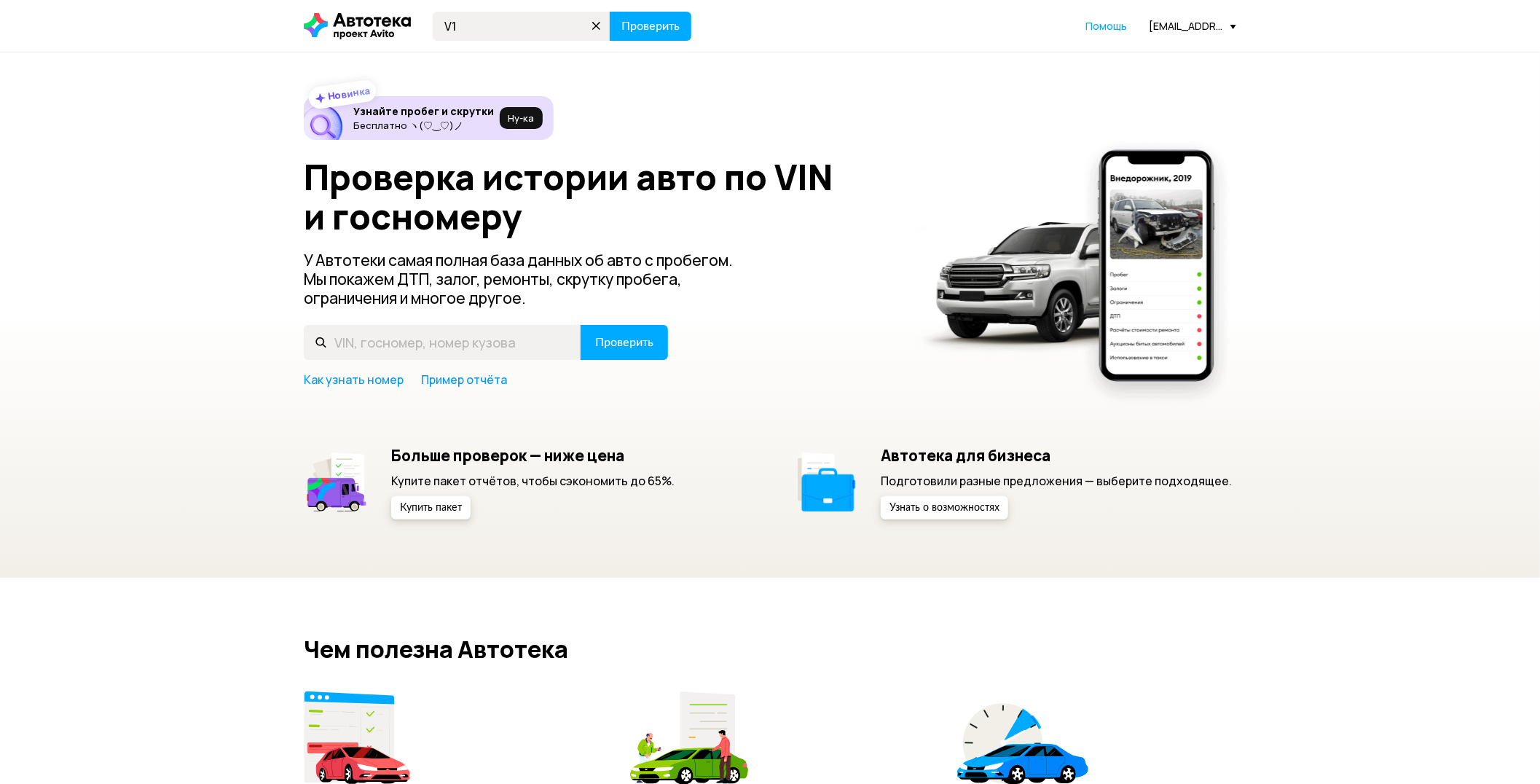
type input "V"
type input "М160МХ164"
click at [638, 24] on span "Проверить" at bounding box center [650, 26] width 58 height 11
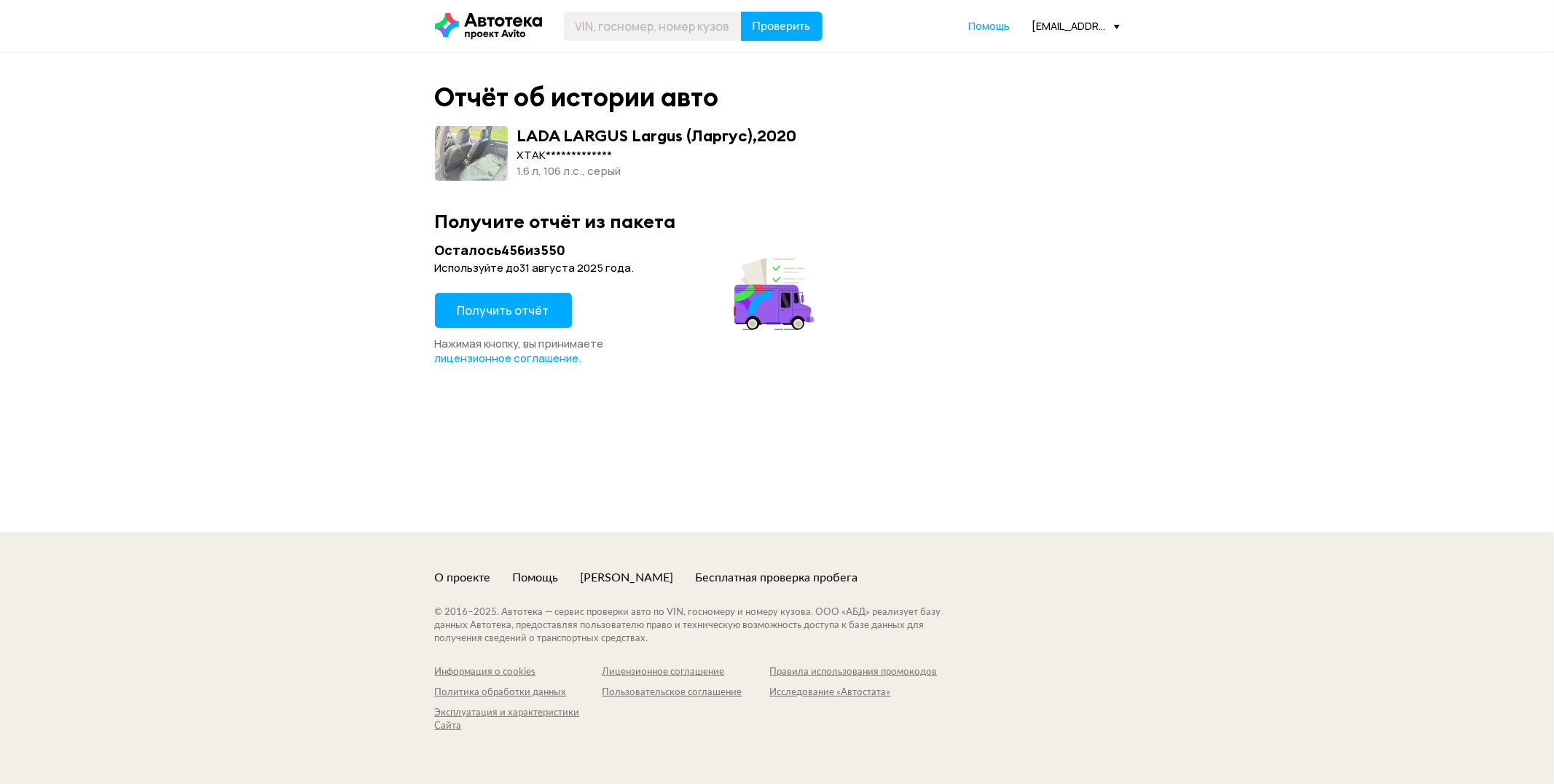
click at [491, 309] on span "Получить отчёт" at bounding box center [503, 310] width 92 height 16
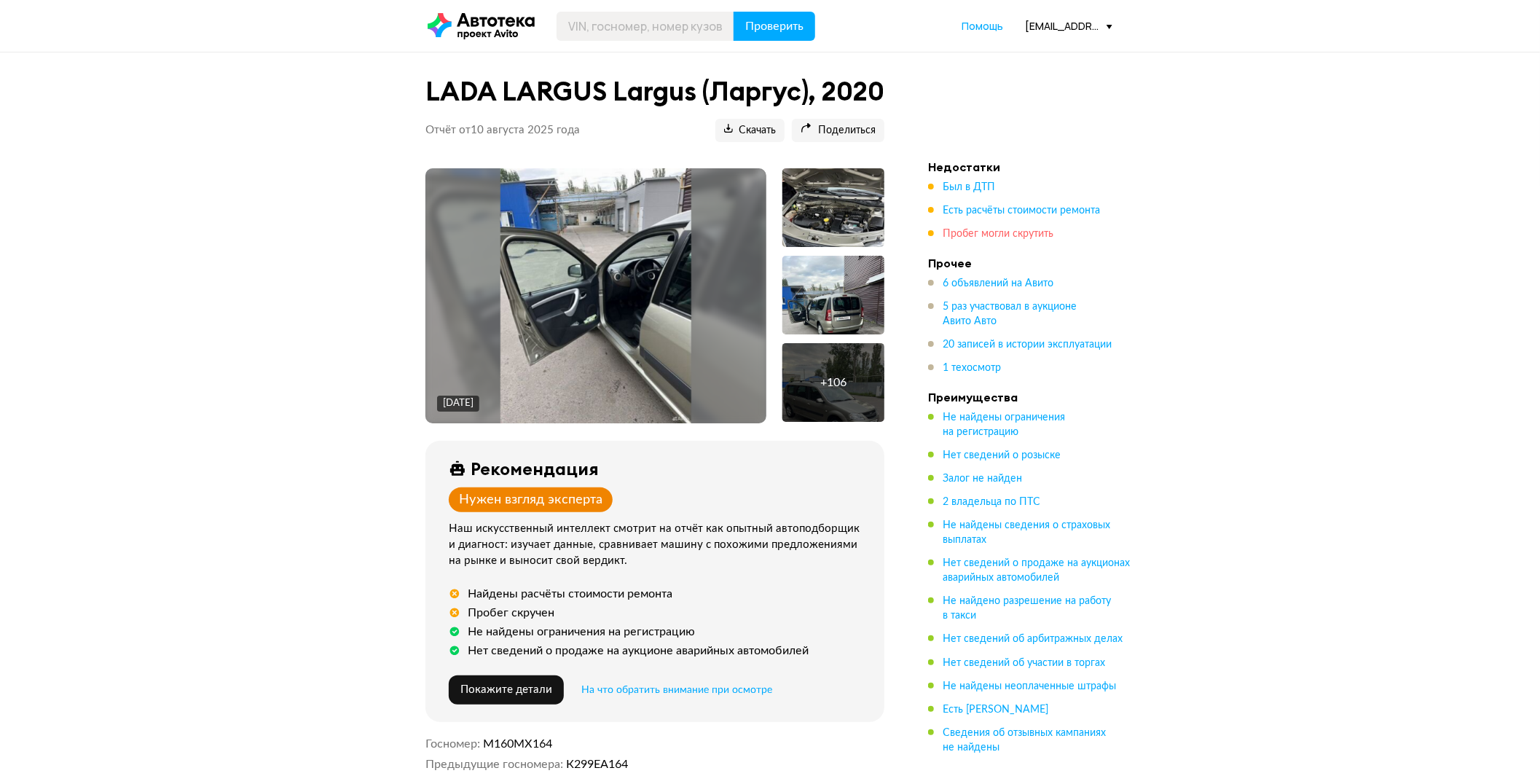
click at [996, 239] on span "Пробег могли скрутить" at bounding box center [998, 234] width 111 height 10
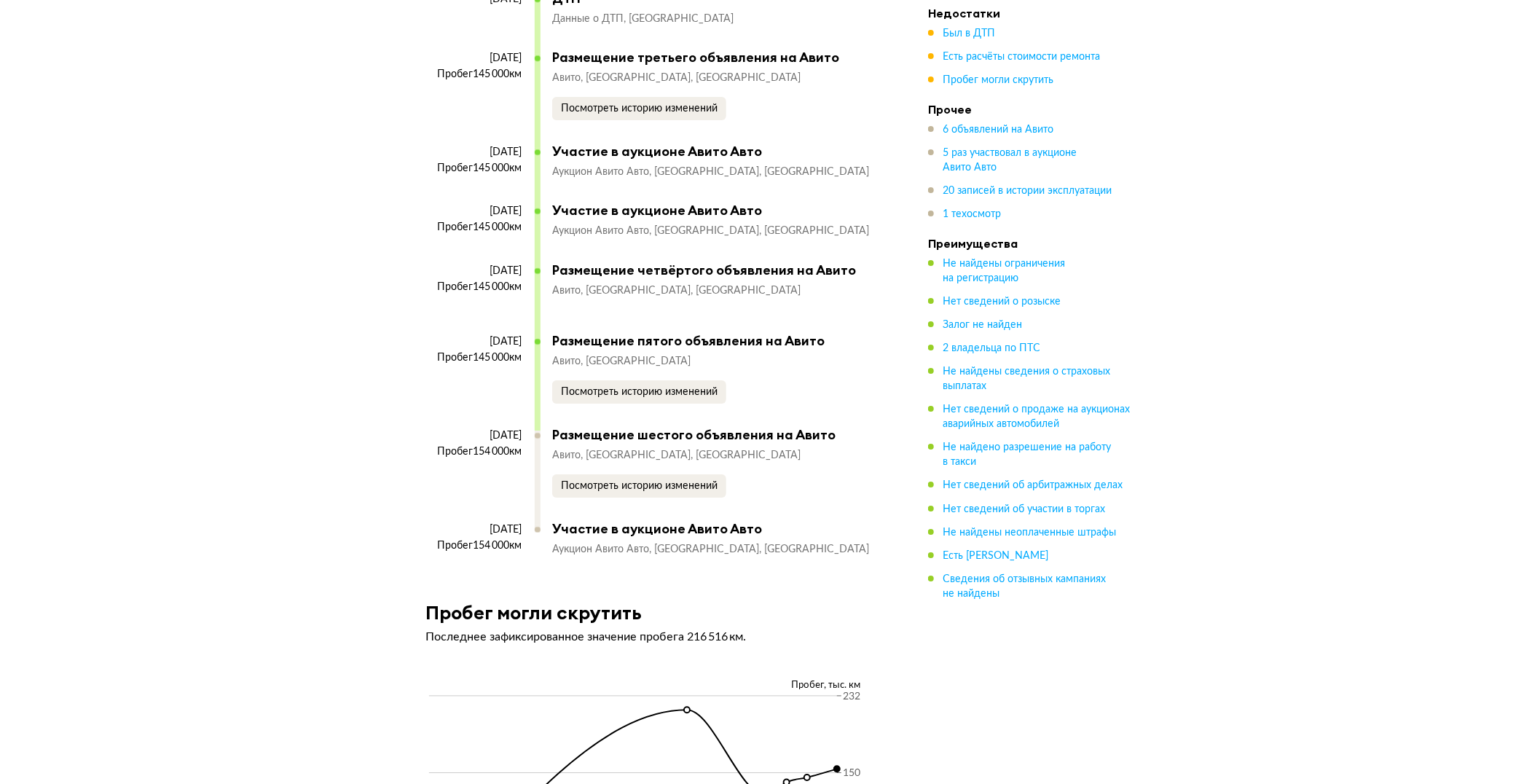
scroll to position [7170, 0]
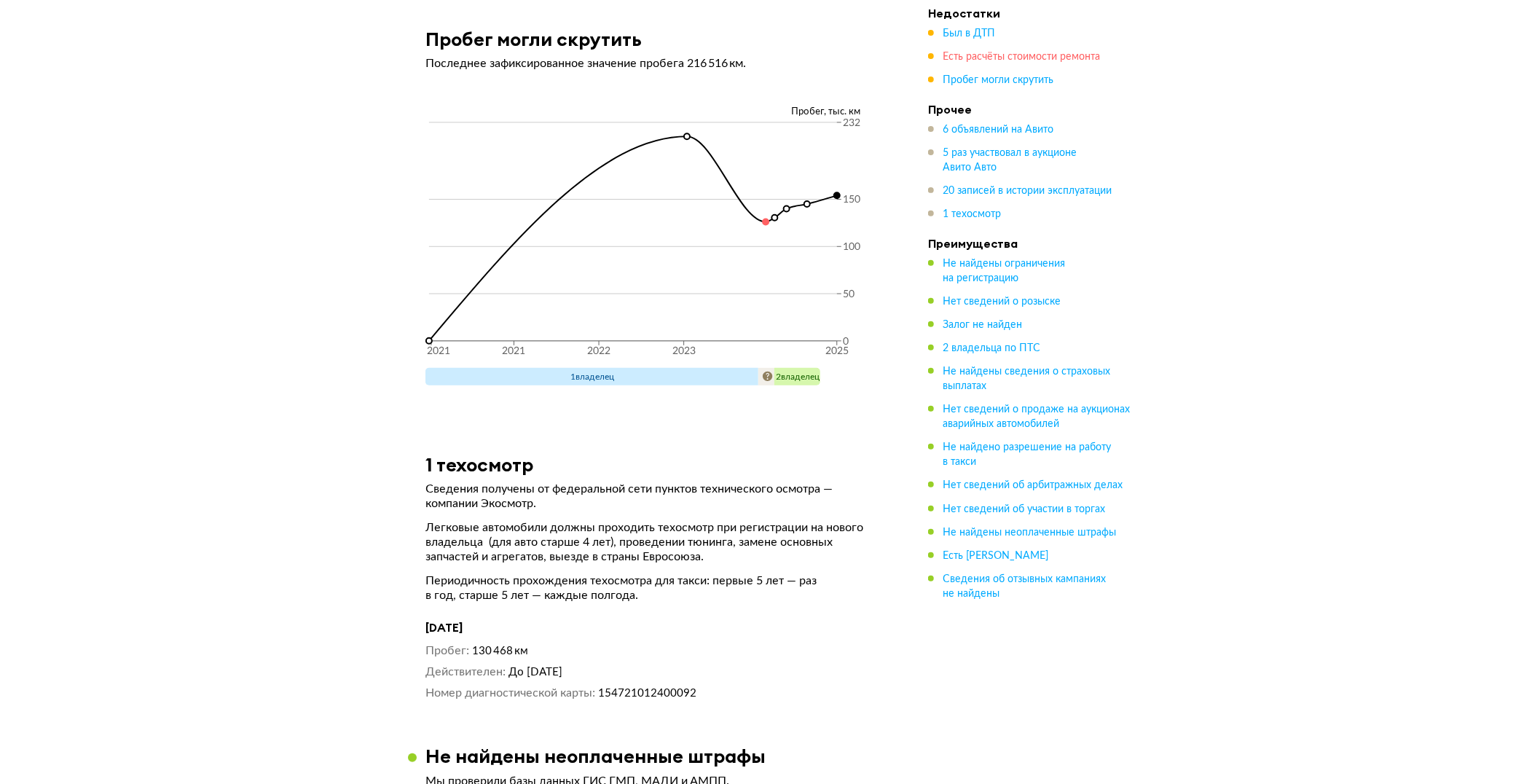
click at [980, 55] on span "Есть расчёты стоимости ремонта" at bounding box center [1021, 56] width 157 height 10
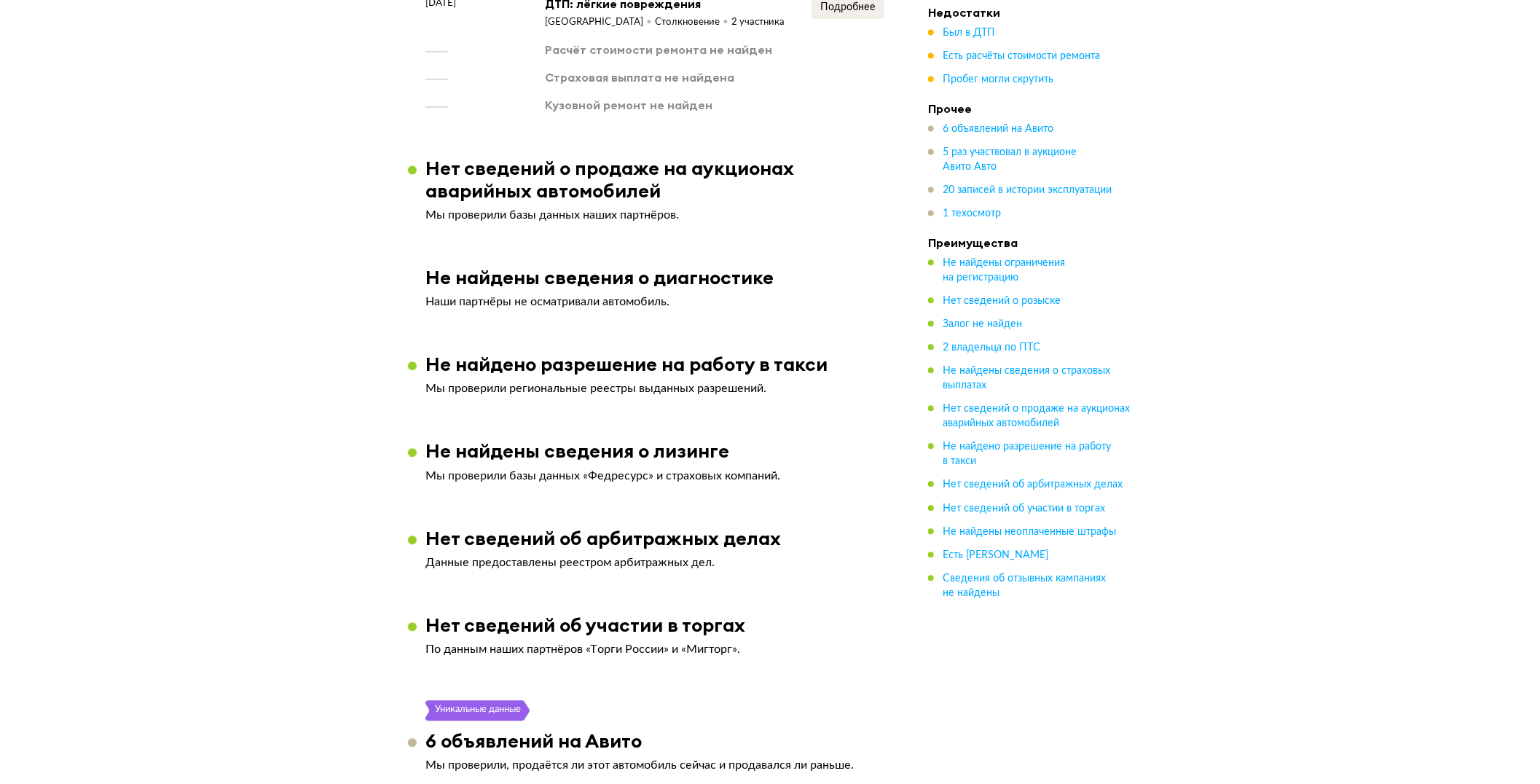
scroll to position [1442, 0]
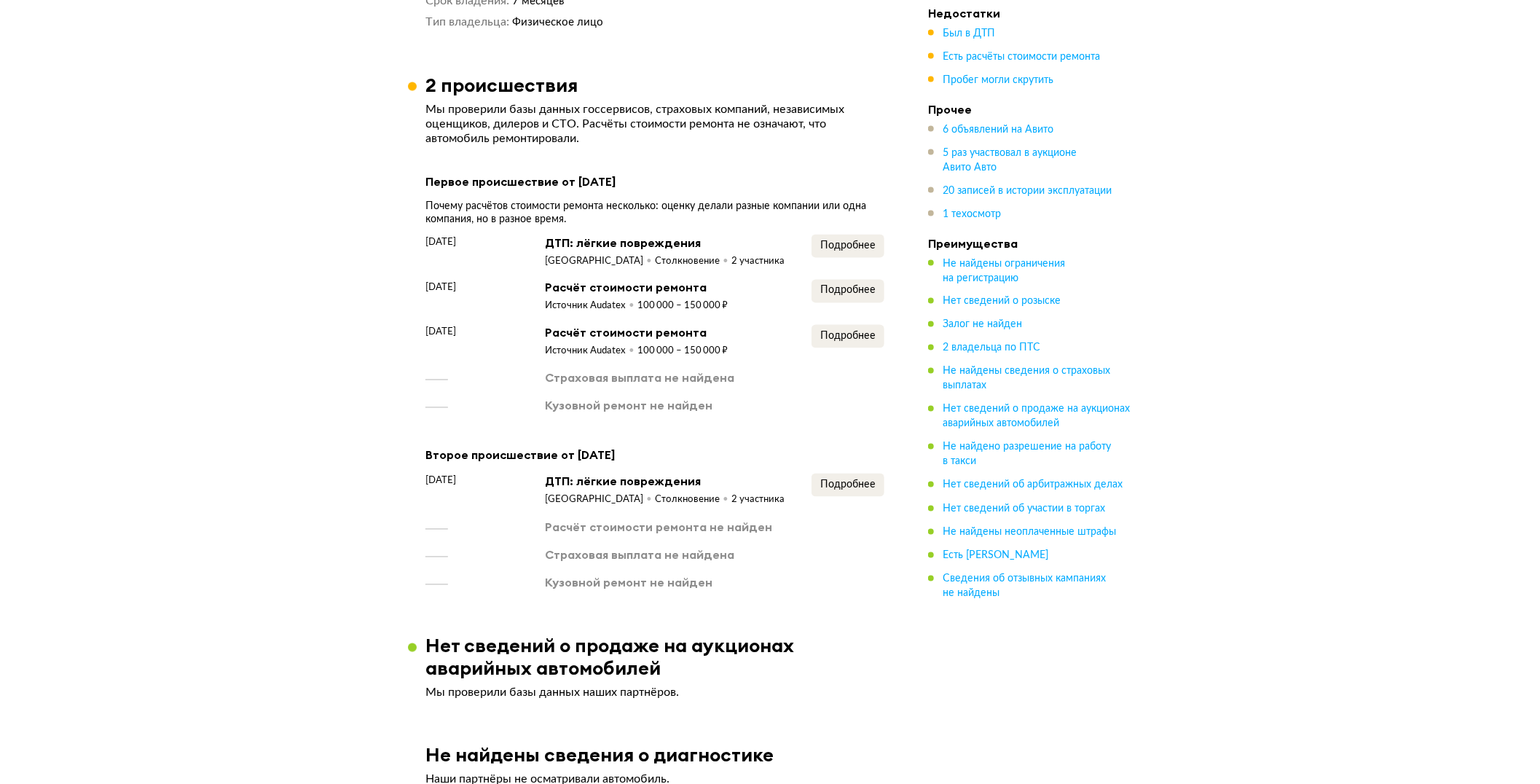
click at [969, 41] on ul "Был в ДТП Есть расчёты стоимости ремонта Пробег могли скрутить" at bounding box center [1030, 57] width 204 height 61
click at [971, 34] on span "Был в ДТП" at bounding box center [968, 33] width 52 height 10
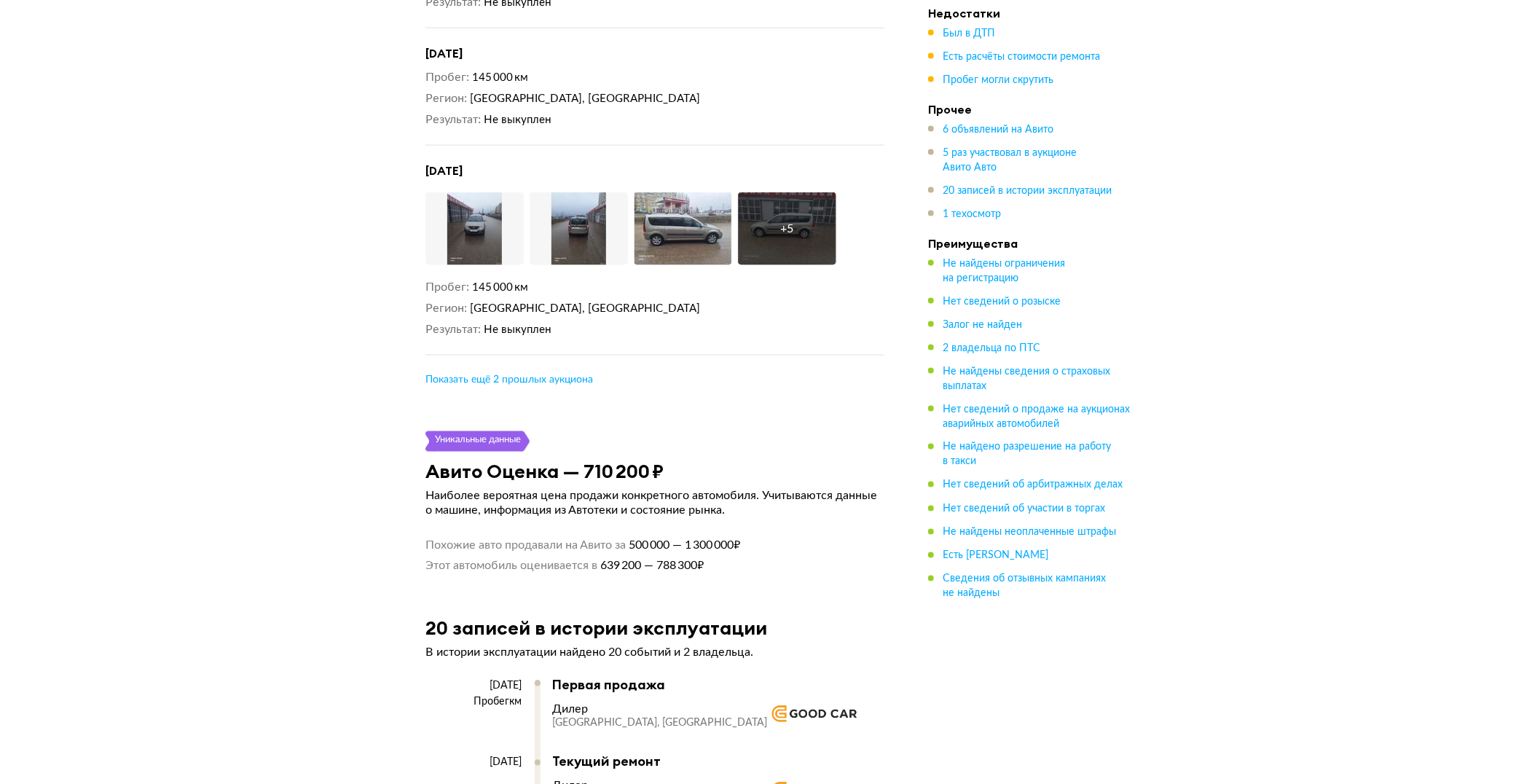
scroll to position [4633, 0]
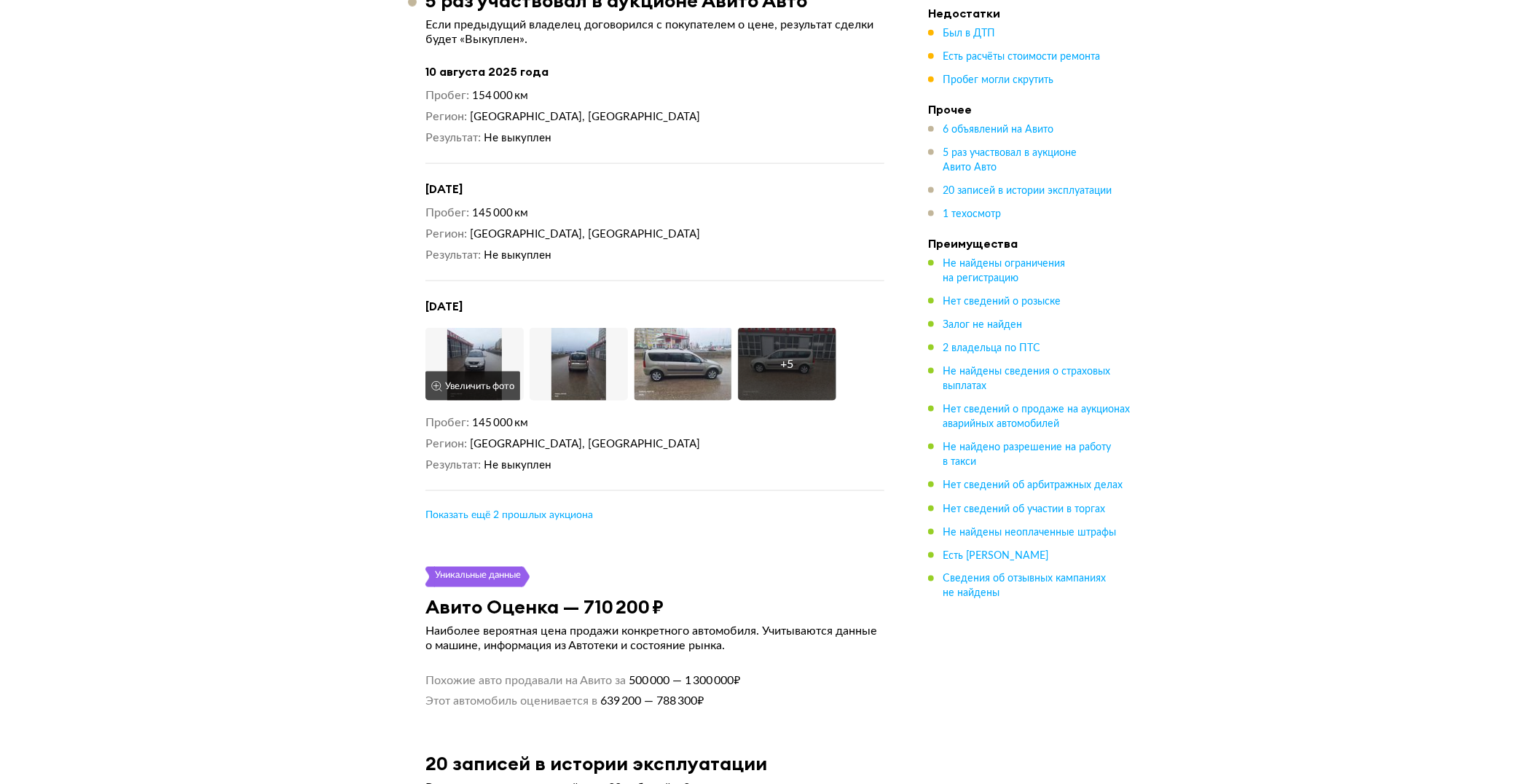
click at [478, 378] on img at bounding box center [475, 364] width 99 height 73
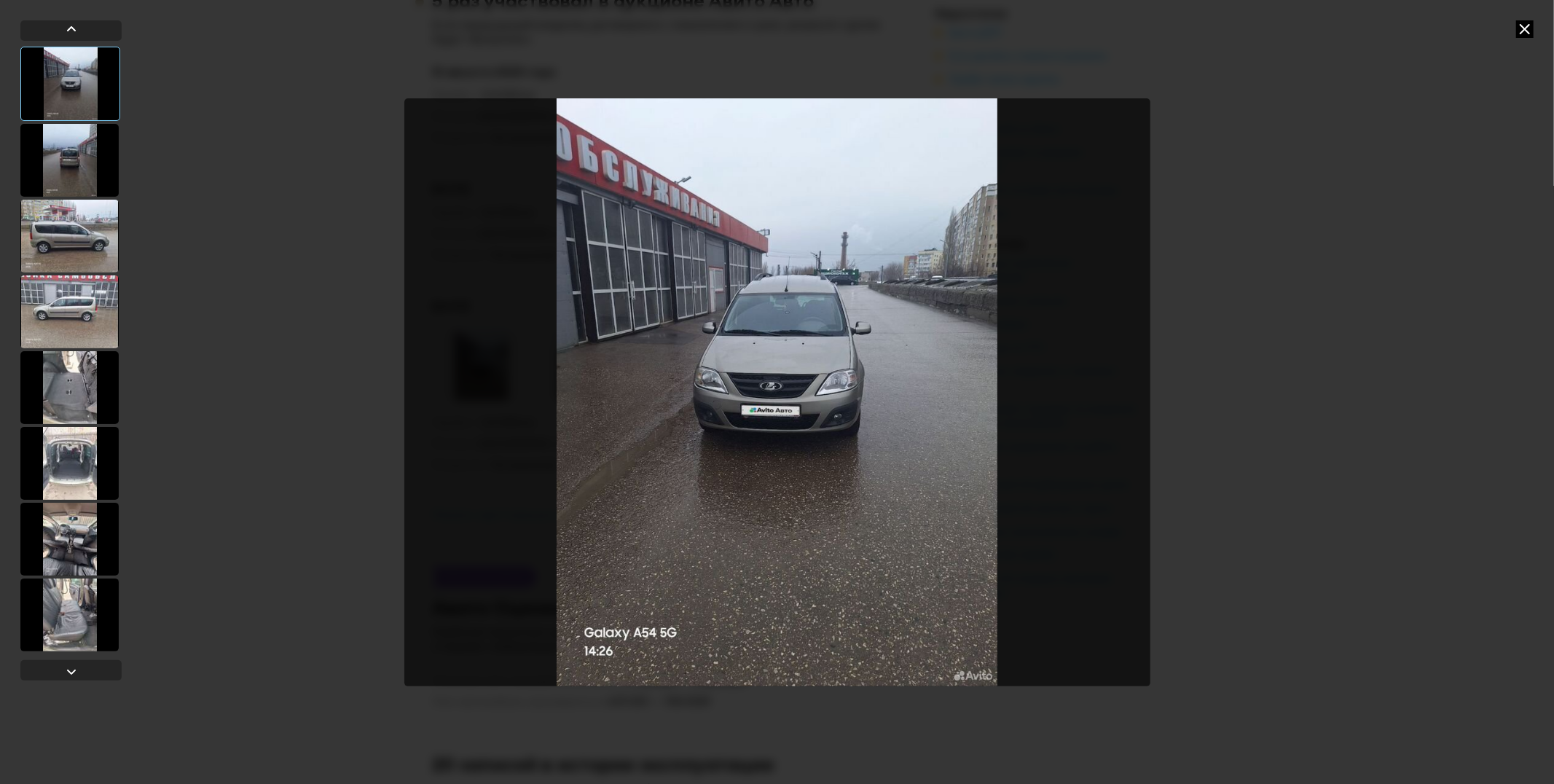
click at [61, 485] on div at bounding box center [70, 463] width 99 height 73
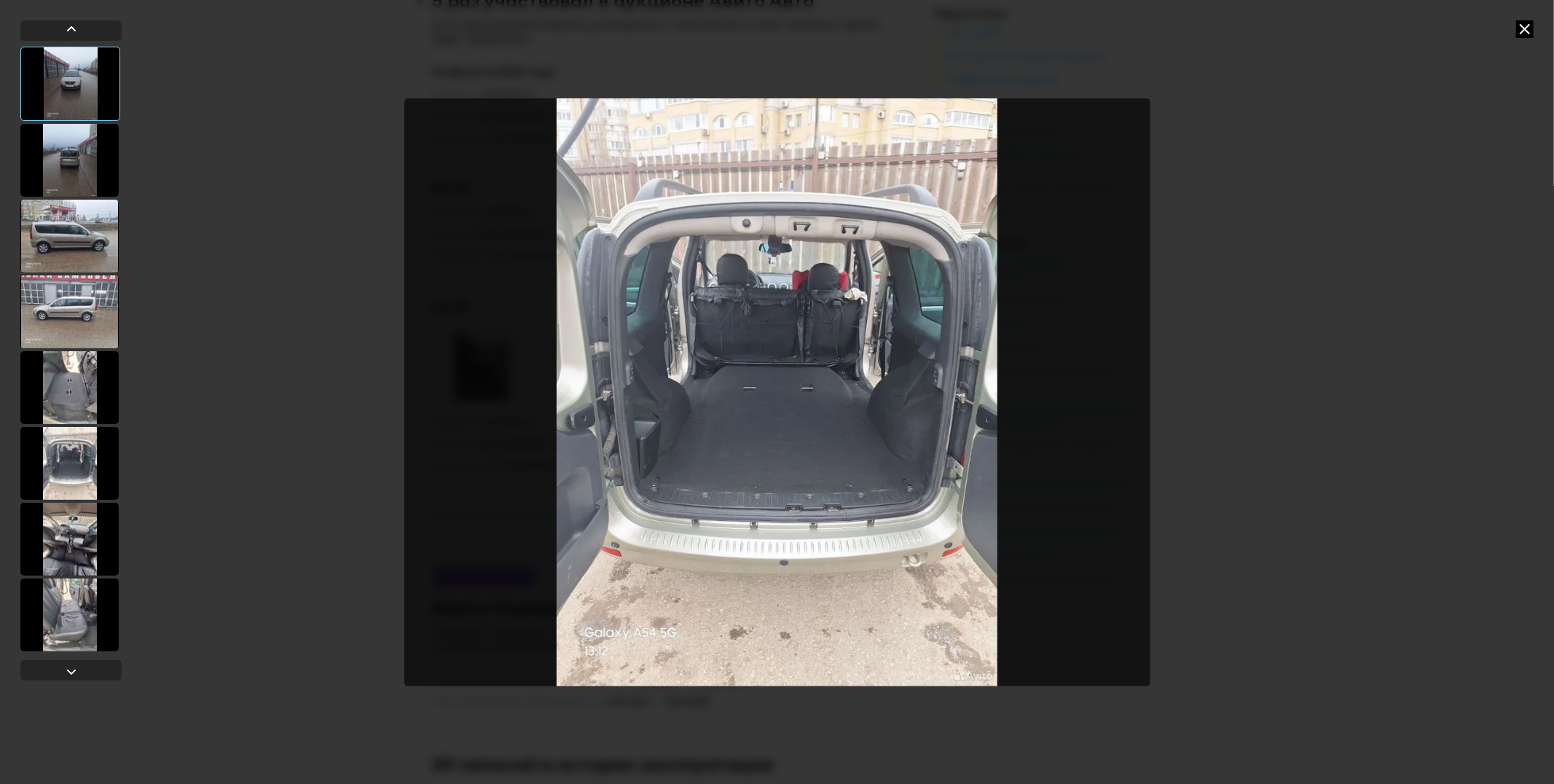
click at [73, 514] on div at bounding box center [70, 539] width 99 height 73
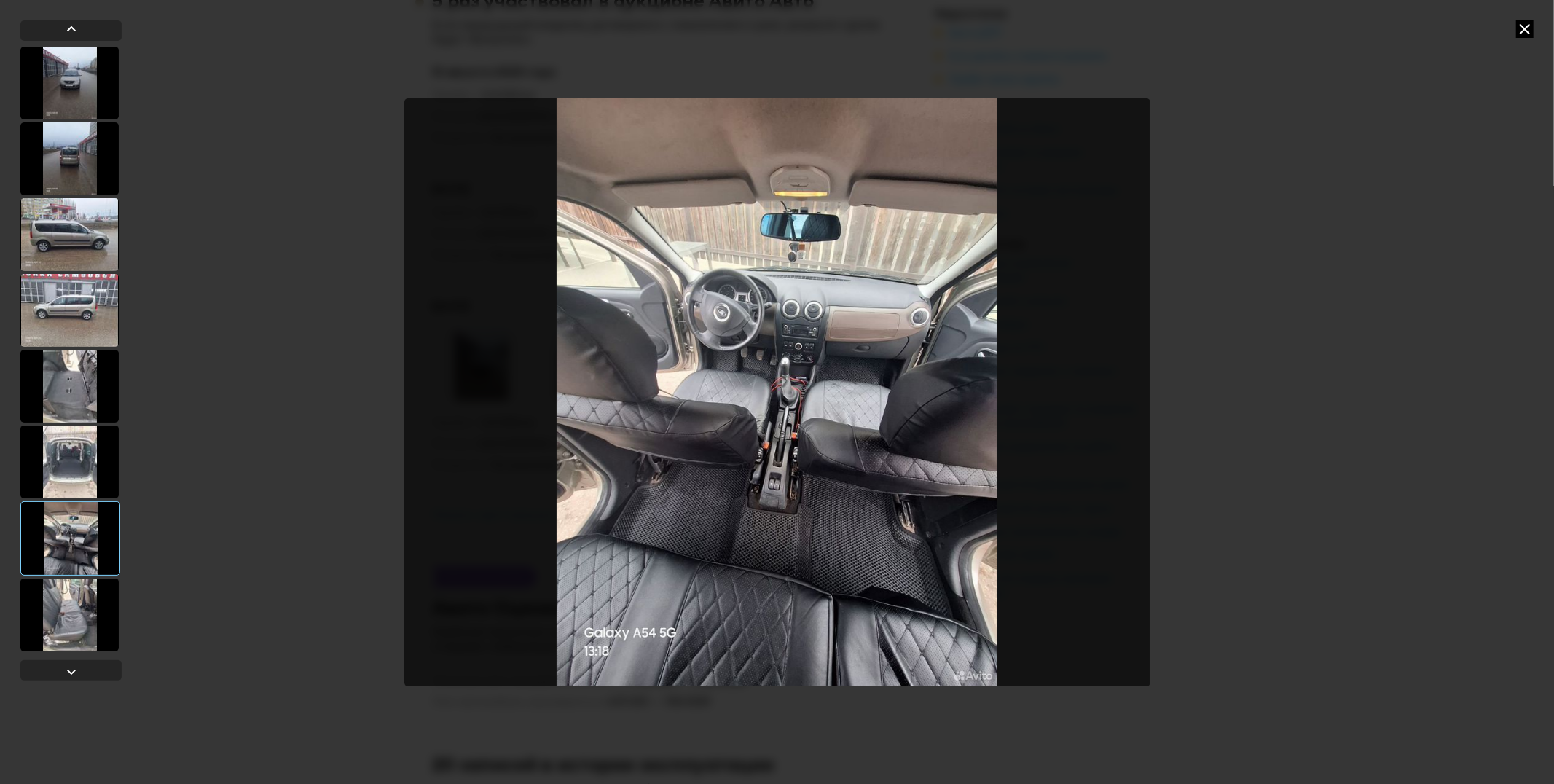
click at [61, 613] on div at bounding box center [70, 615] width 99 height 73
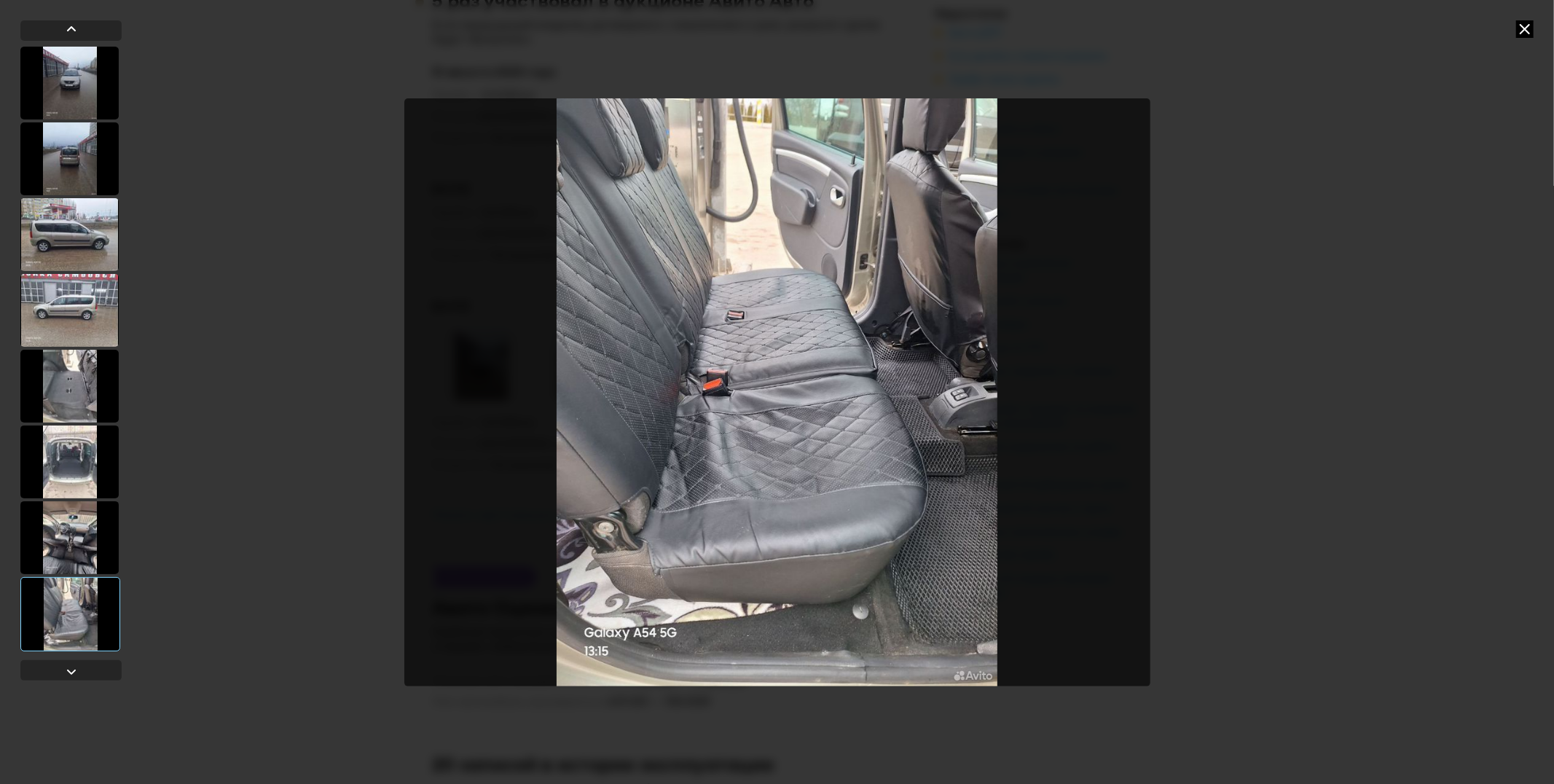
click at [88, 511] on div at bounding box center [70, 538] width 99 height 73
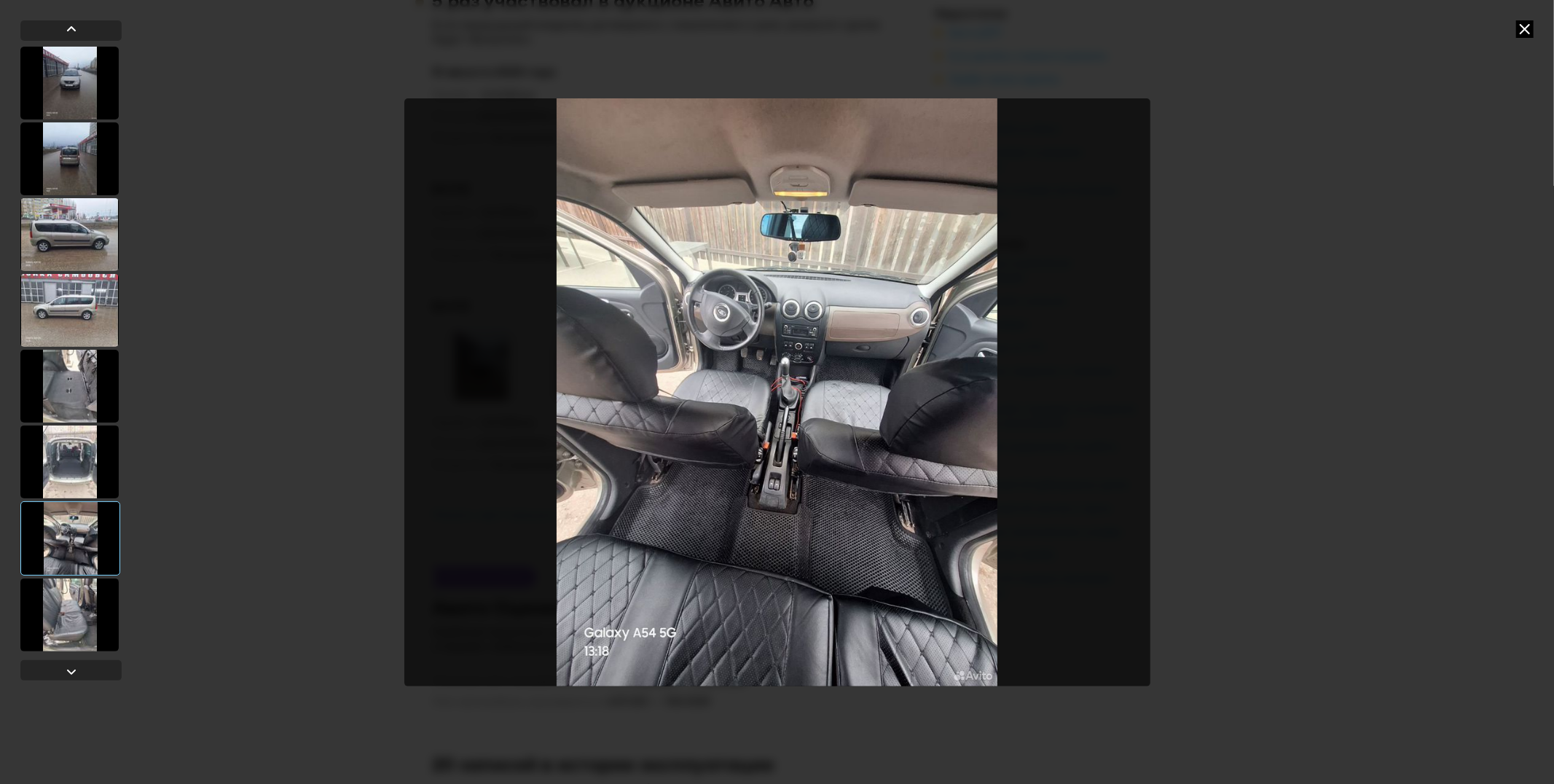
click at [76, 599] on div at bounding box center [70, 615] width 99 height 73
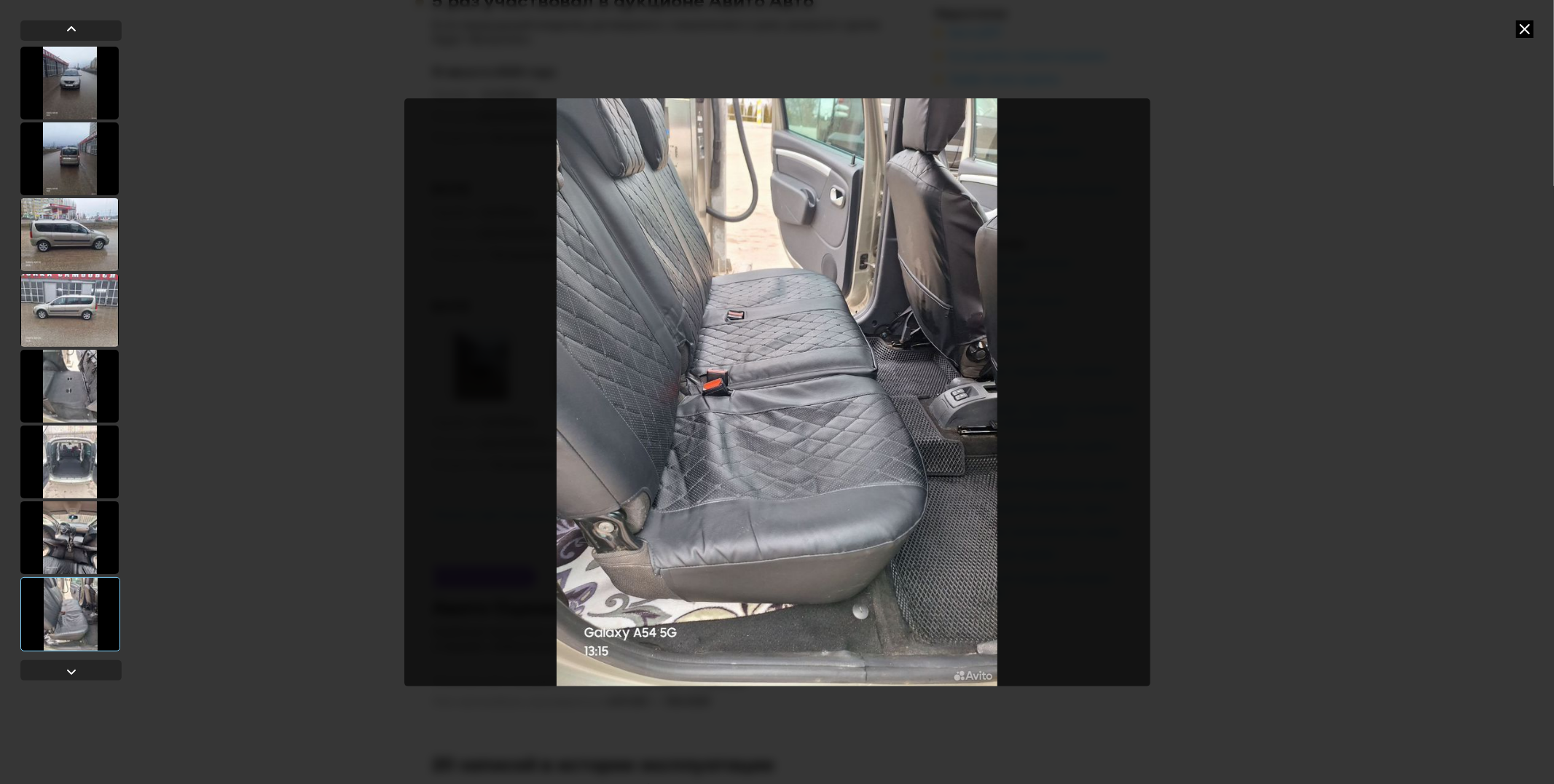
click at [61, 318] on div at bounding box center [70, 310] width 99 height 73
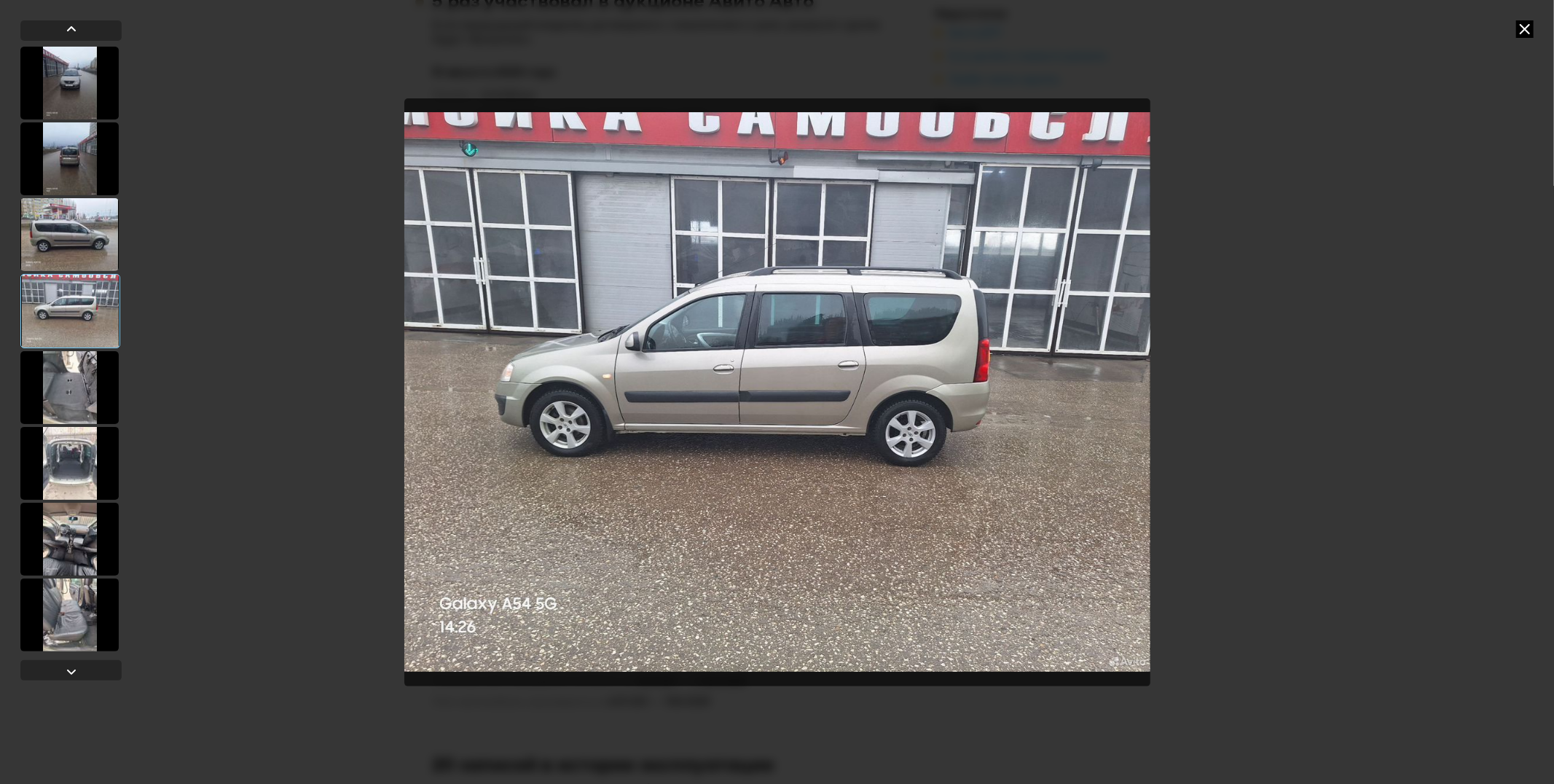
click at [1524, 31] on icon at bounding box center [1524, 29] width 17 height 17
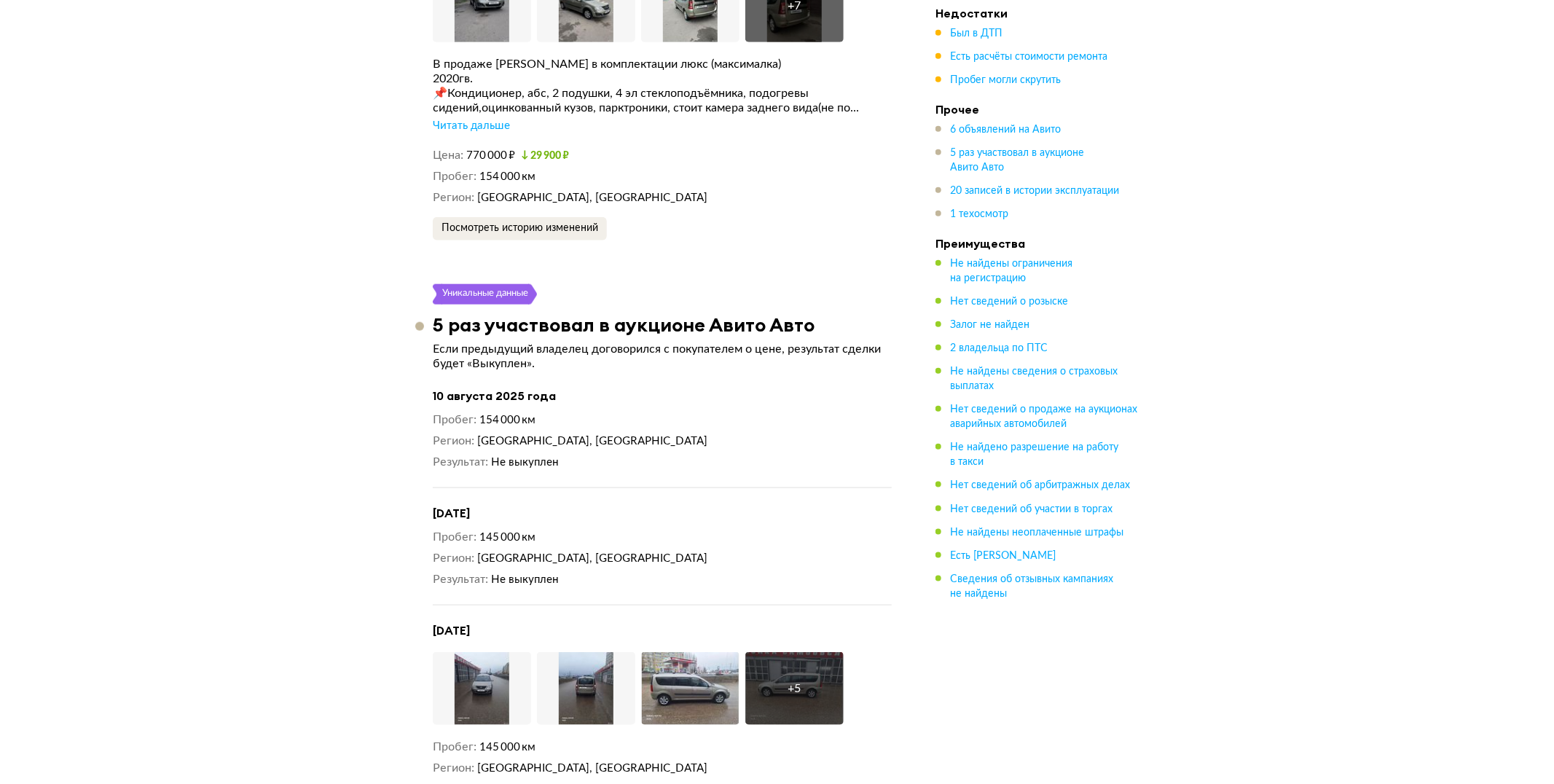
scroll to position [4066, 0]
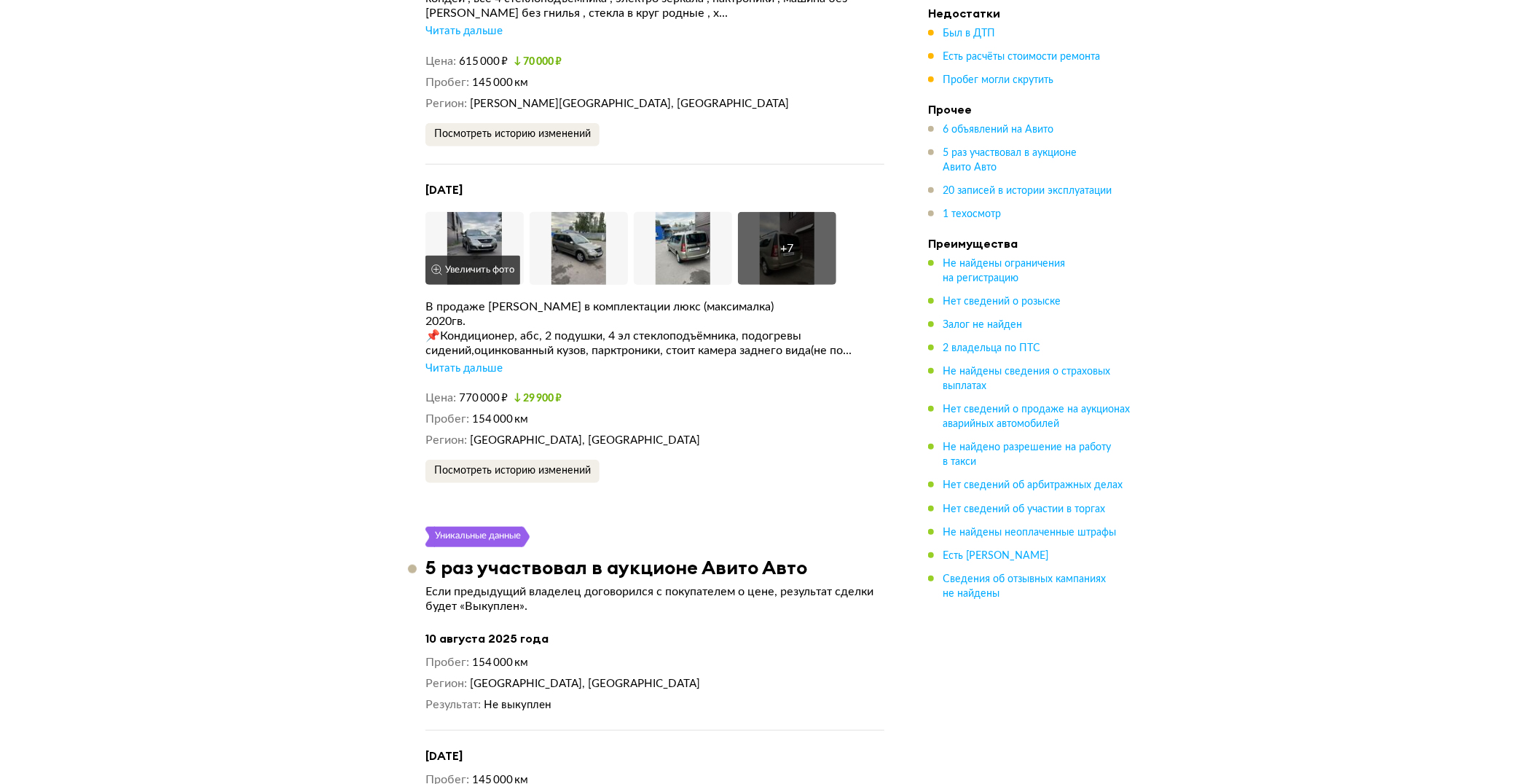
click at [475, 267] on img at bounding box center [475, 249] width 99 height 73
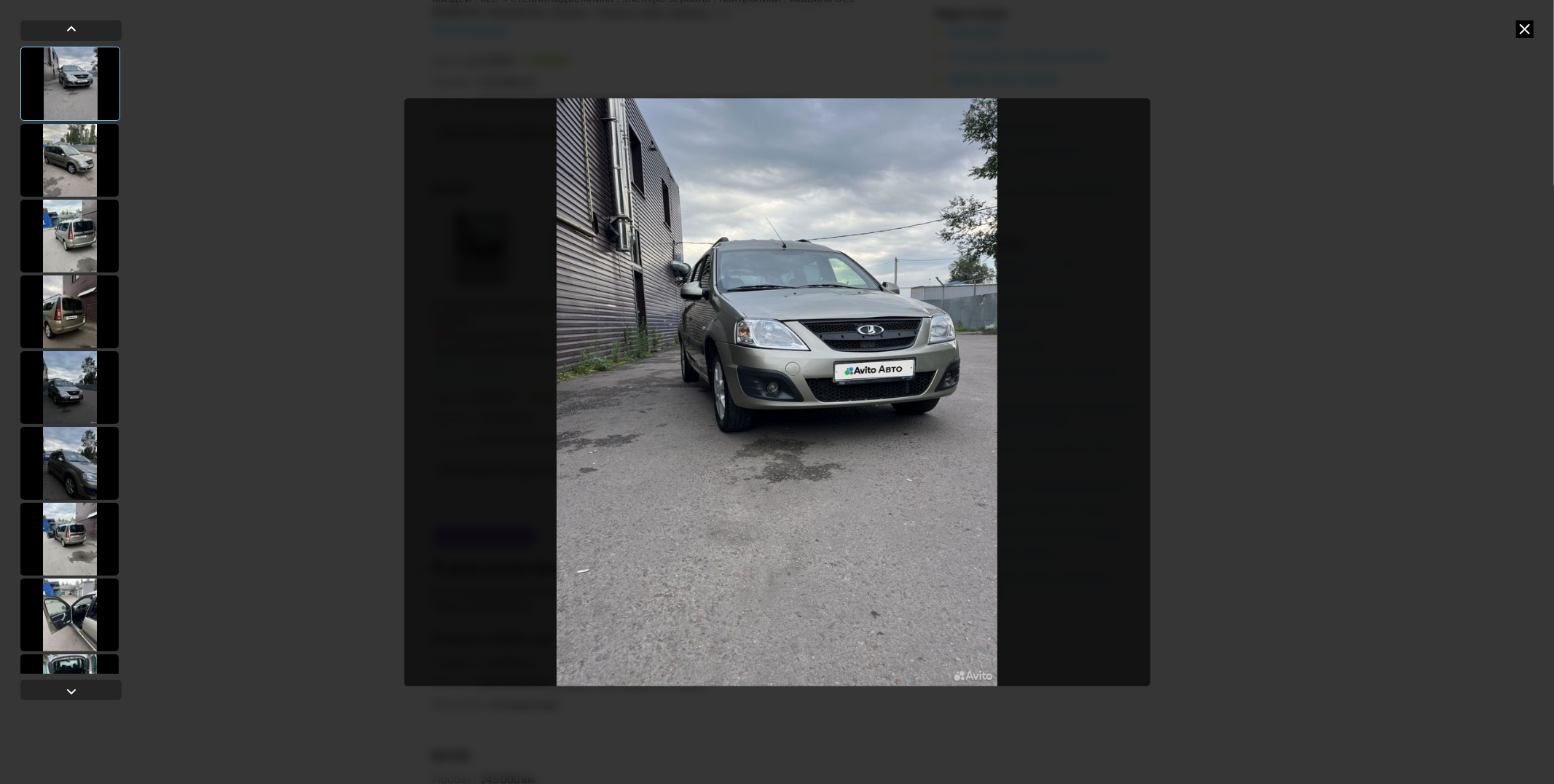
click at [69, 168] on div at bounding box center [70, 160] width 99 height 73
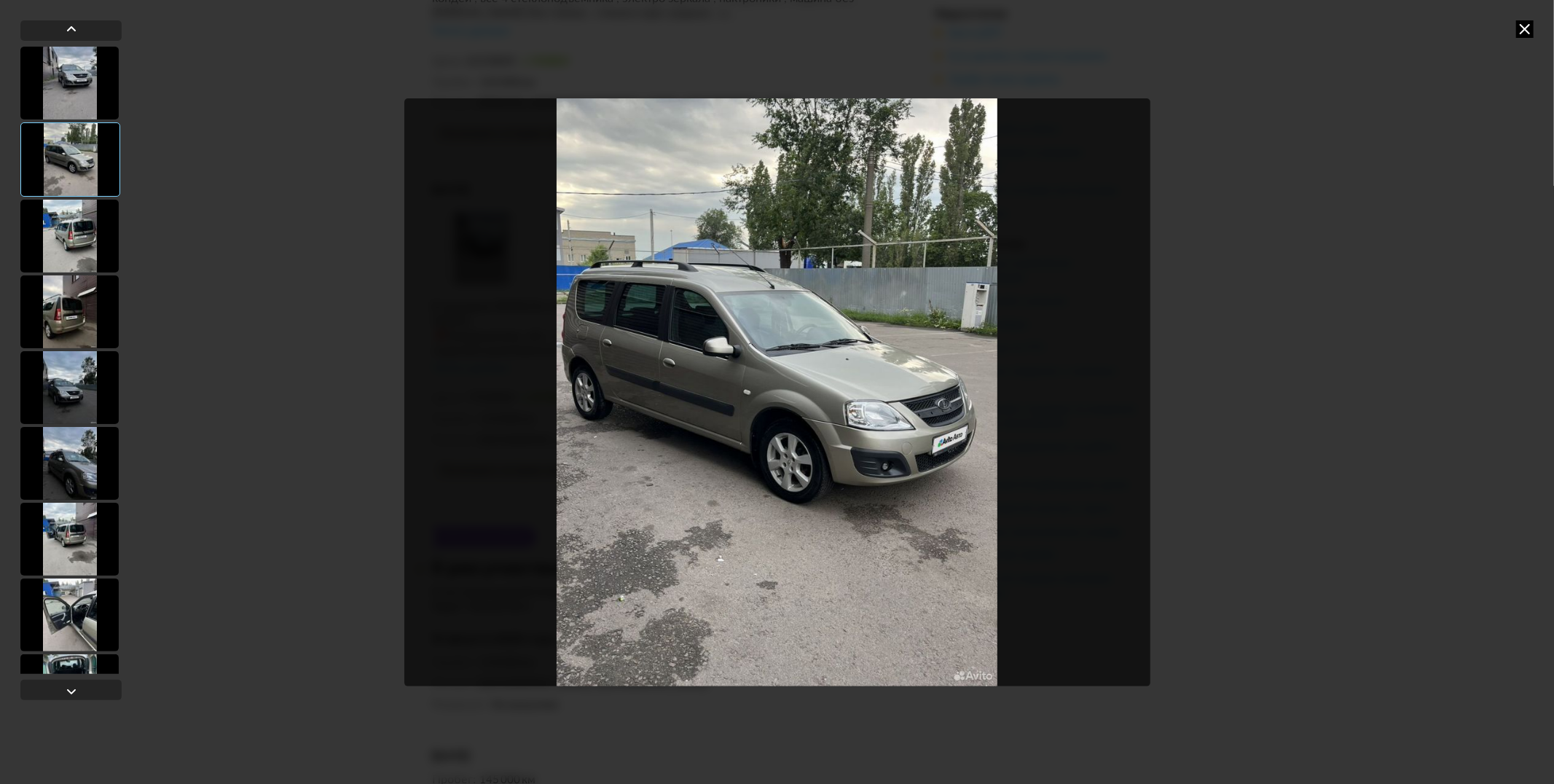
click at [74, 231] on div at bounding box center [70, 236] width 99 height 73
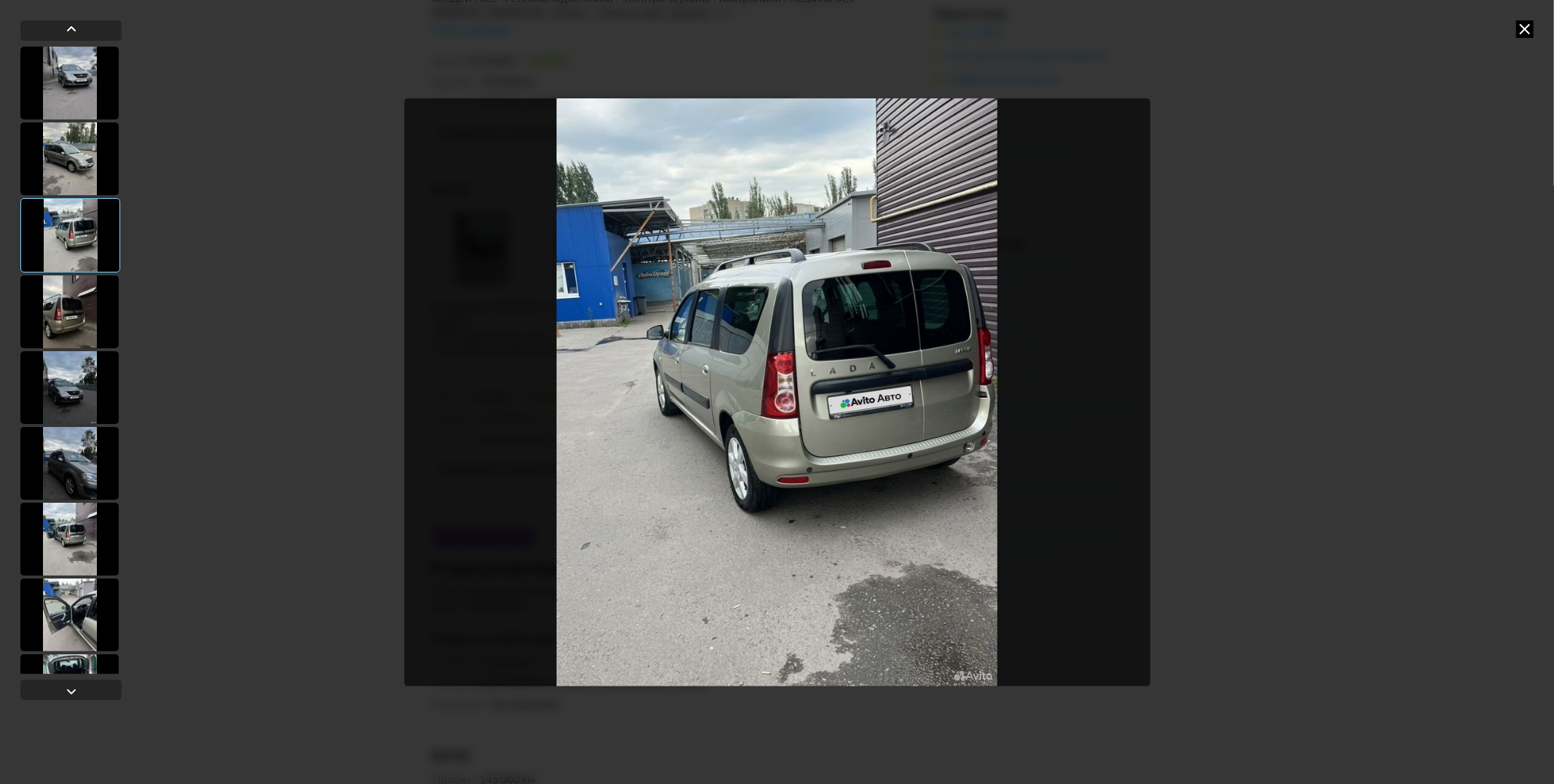
click at [79, 313] on div at bounding box center [70, 312] width 99 height 73
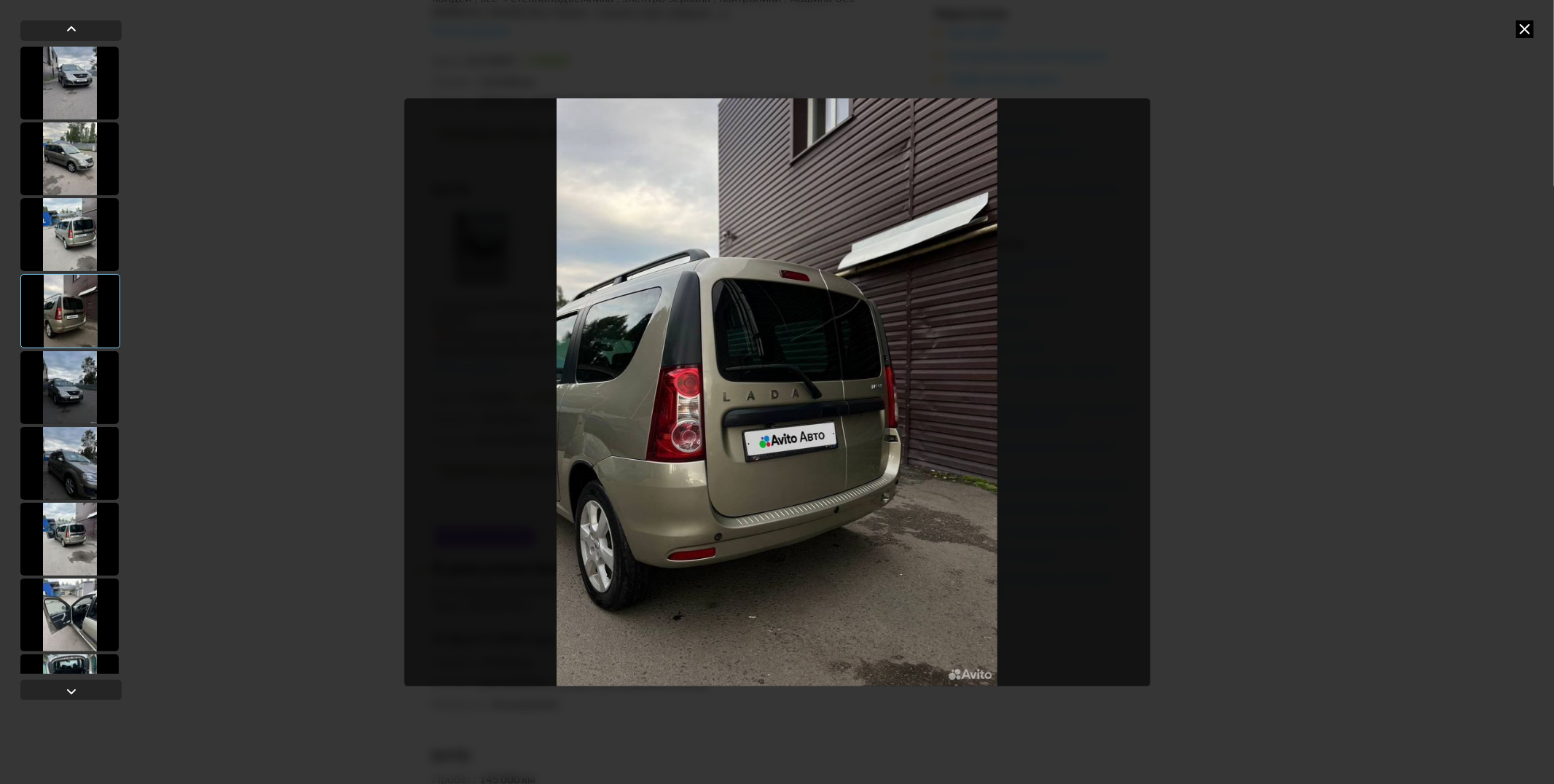
click at [75, 382] on div at bounding box center [70, 387] width 99 height 73
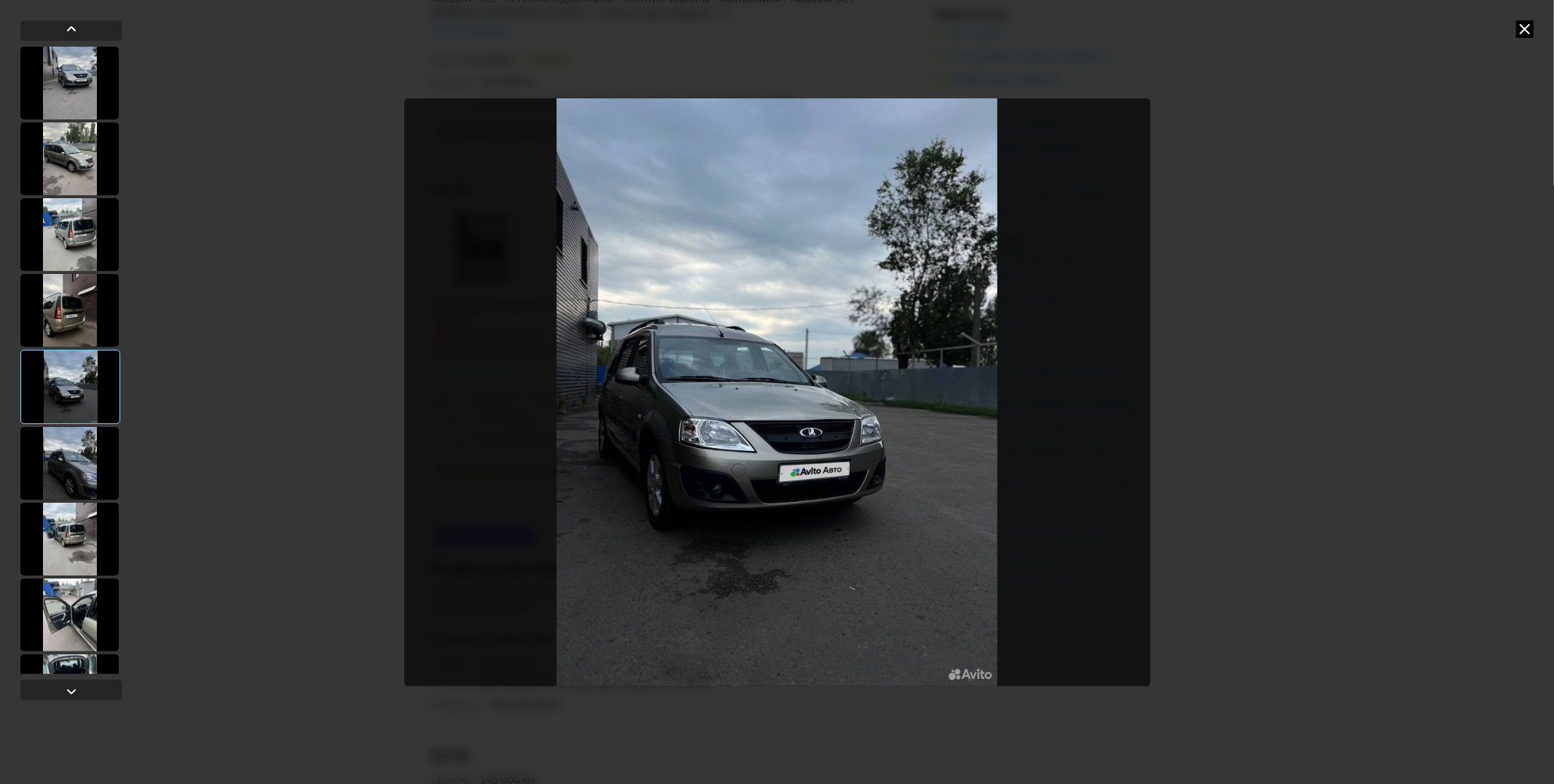
click at [74, 471] on div at bounding box center [70, 463] width 99 height 73
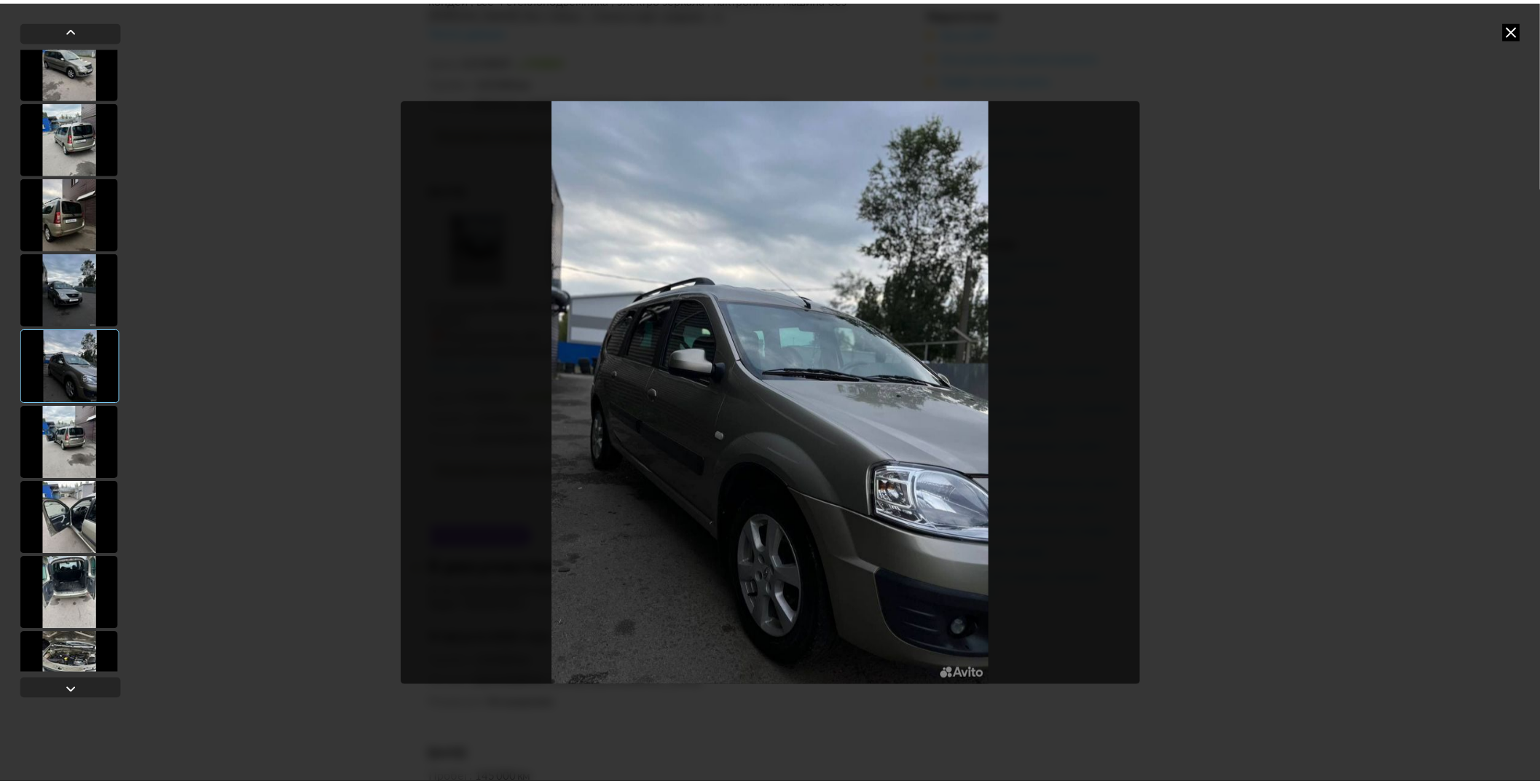
scroll to position [131, 0]
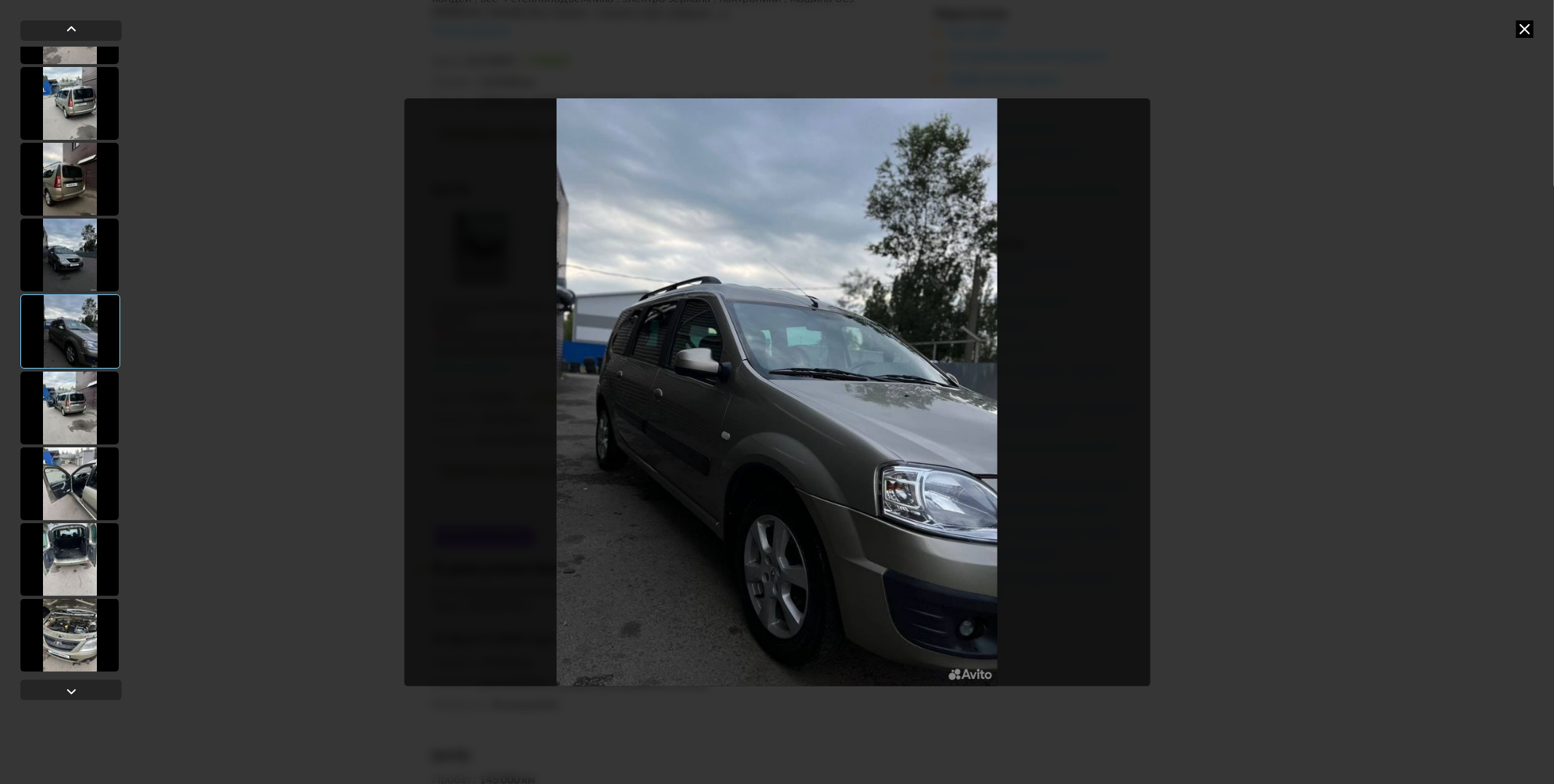
click at [79, 404] on div at bounding box center [70, 408] width 99 height 73
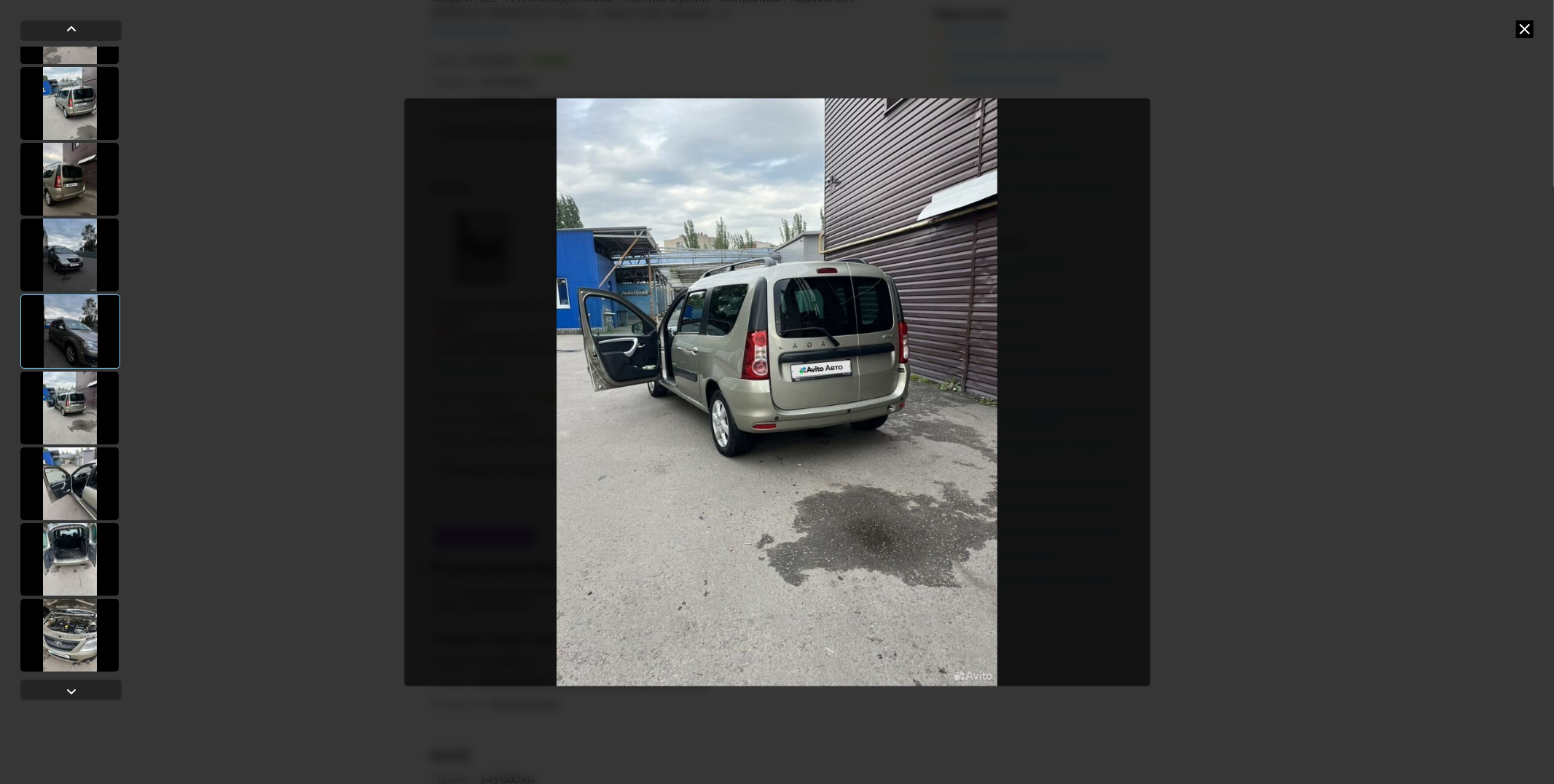
click at [74, 490] on div at bounding box center [70, 484] width 99 height 73
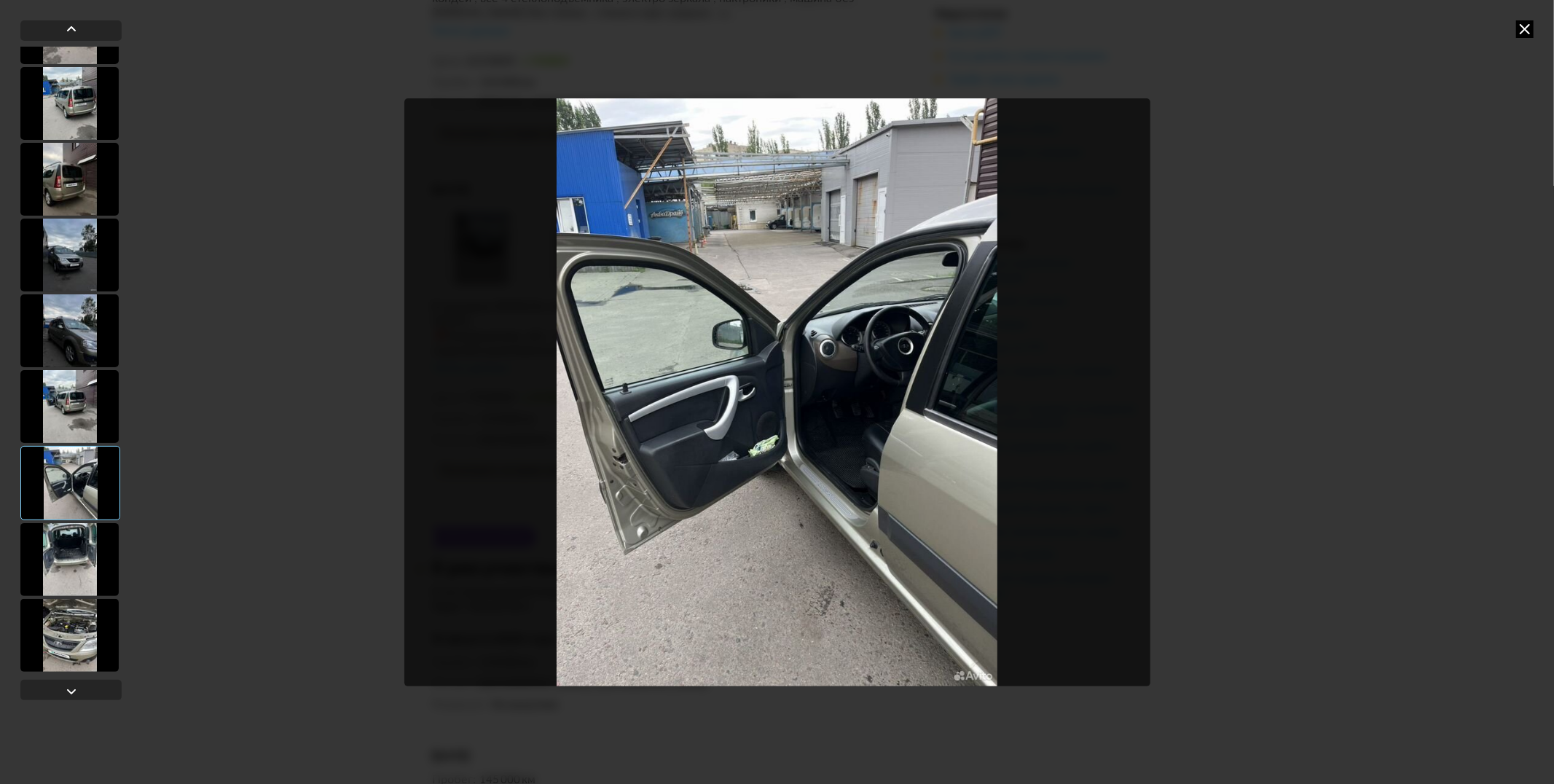
click at [65, 527] on div at bounding box center [70, 560] width 99 height 73
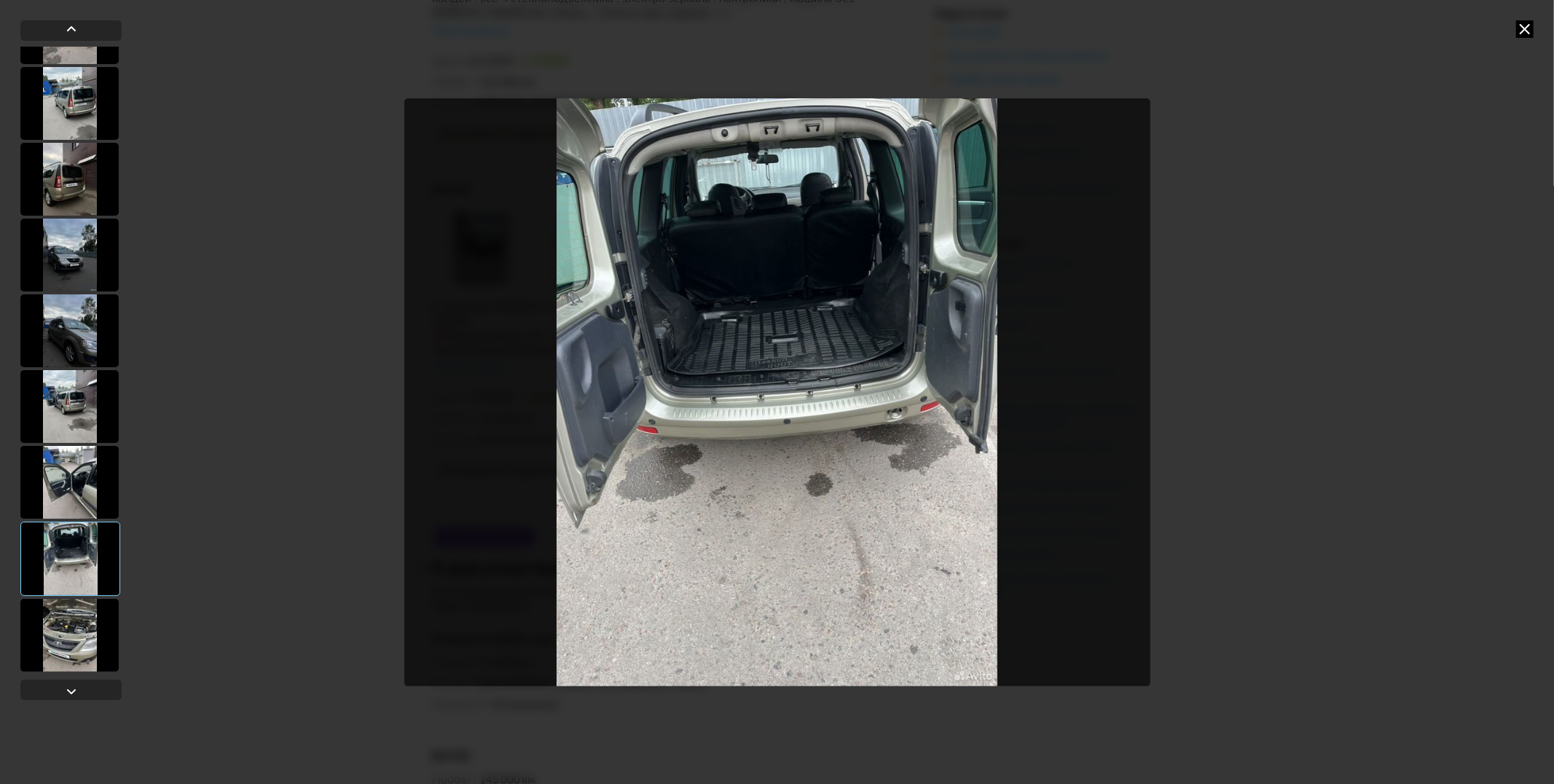
click at [63, 641] on div at bounding box center [70, 635] width 99 height 73
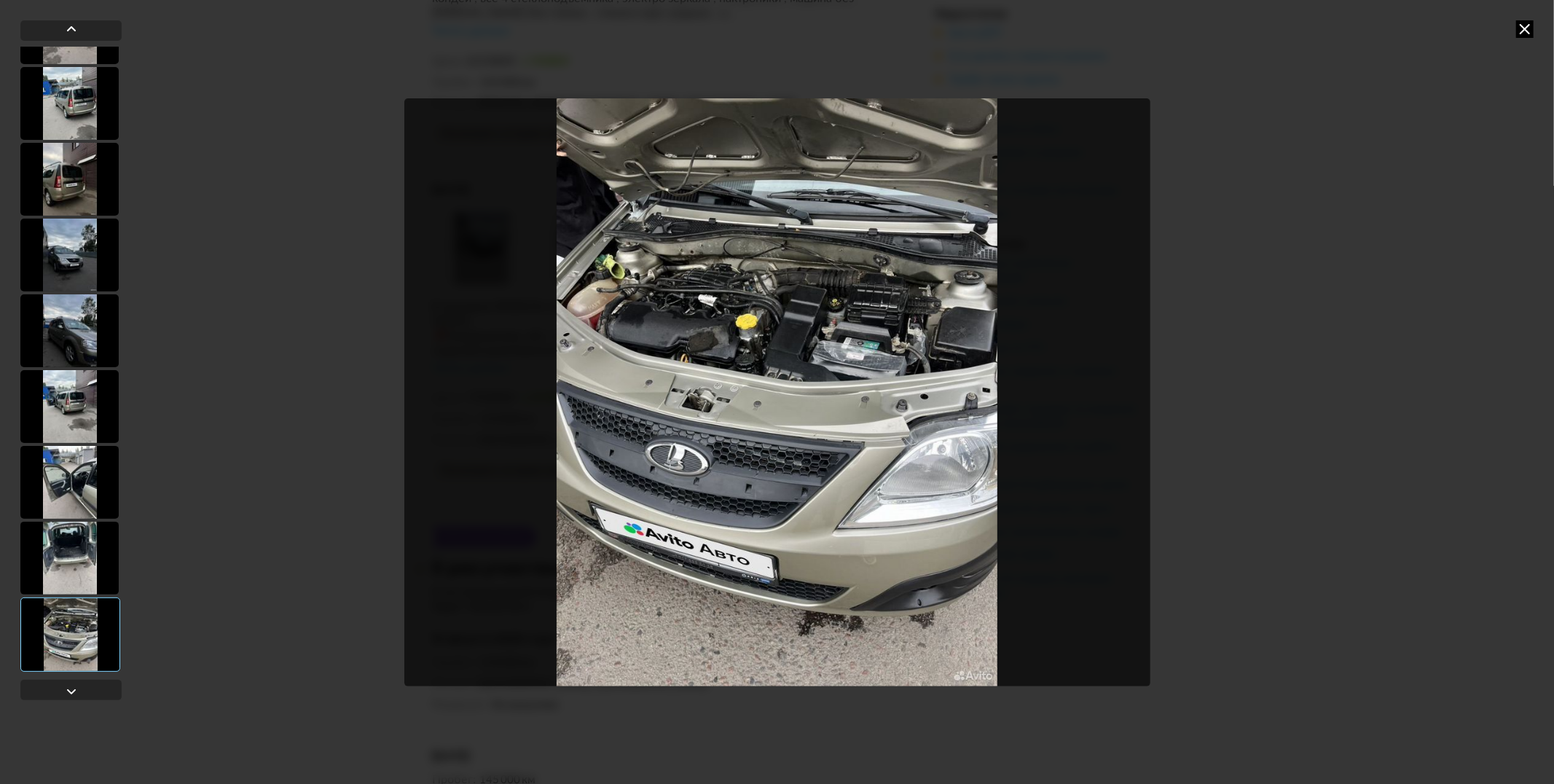
click at [1523, 24] on icon at bounding box center [1524, 29] width 17 height 17
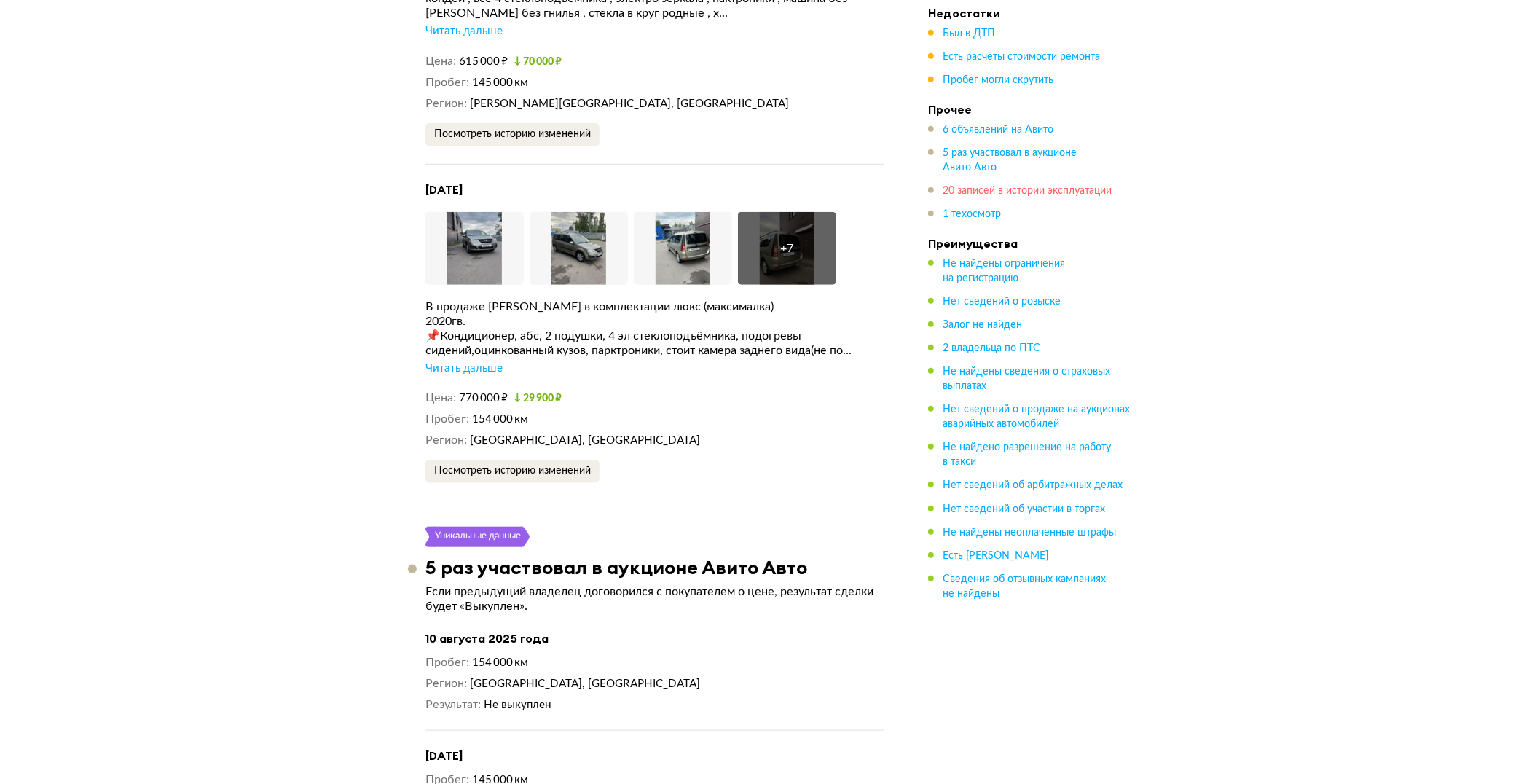
click at [989, 194] on span "20 записей в истории эксплуатации" at bounding box center [1027, 190] width 169 height 10
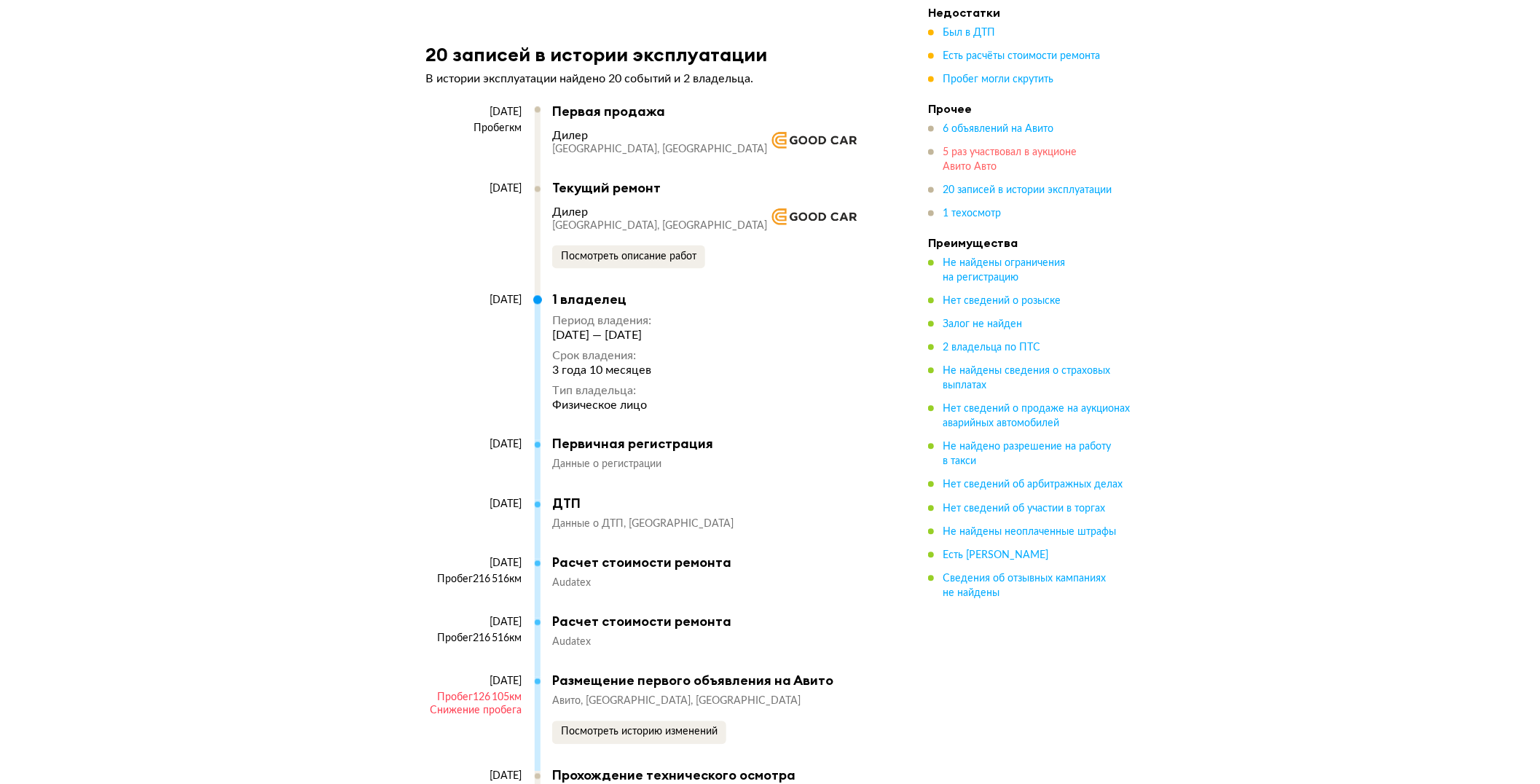
click at [982, 157] on span "5 раз участвовал в аукционе Авито Авто" at bounding box center [1009, 160] width 134 height 25
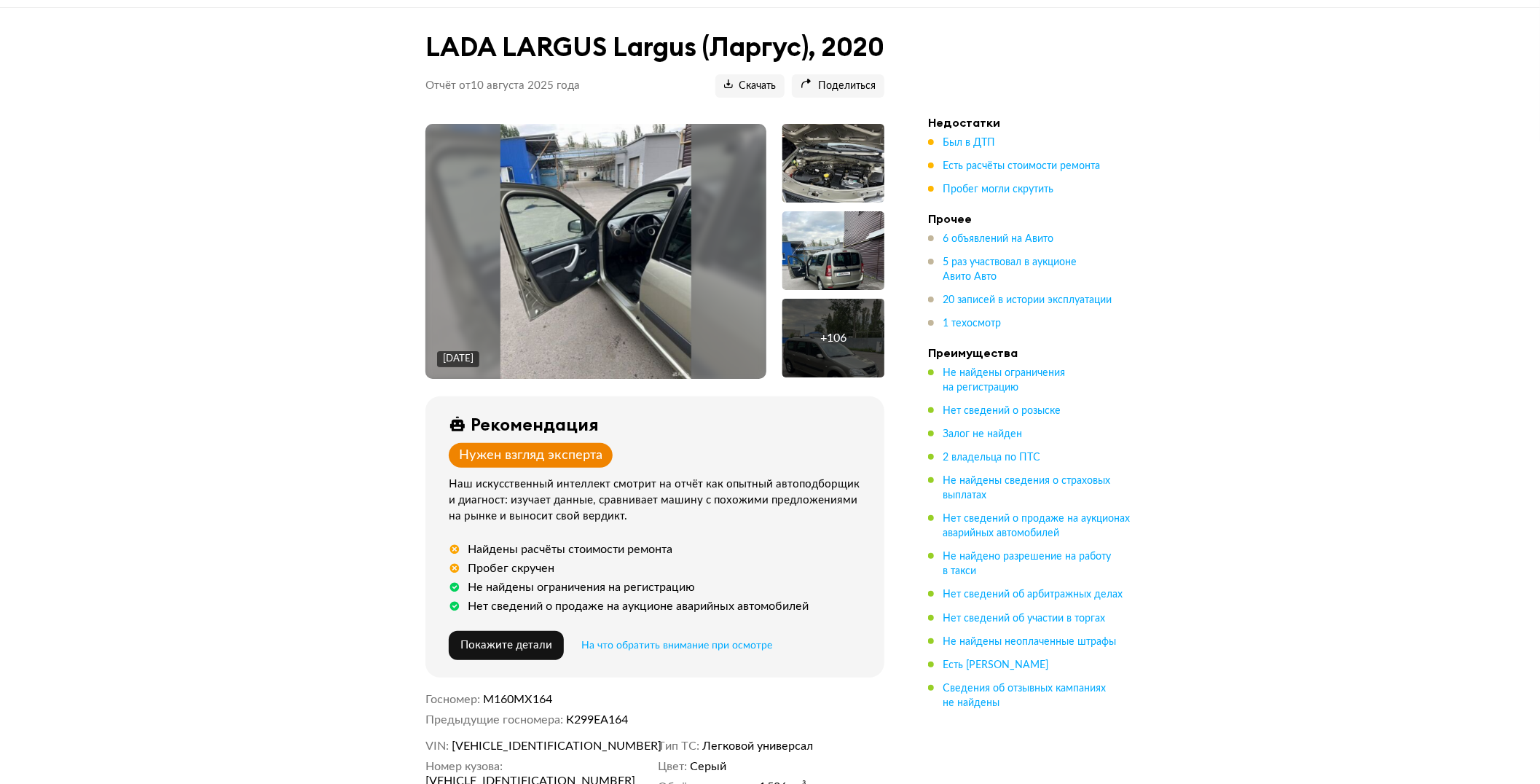
scroll to position [0, 0]
